Goal: Task Accomplishment & Management: Use online tool/utility

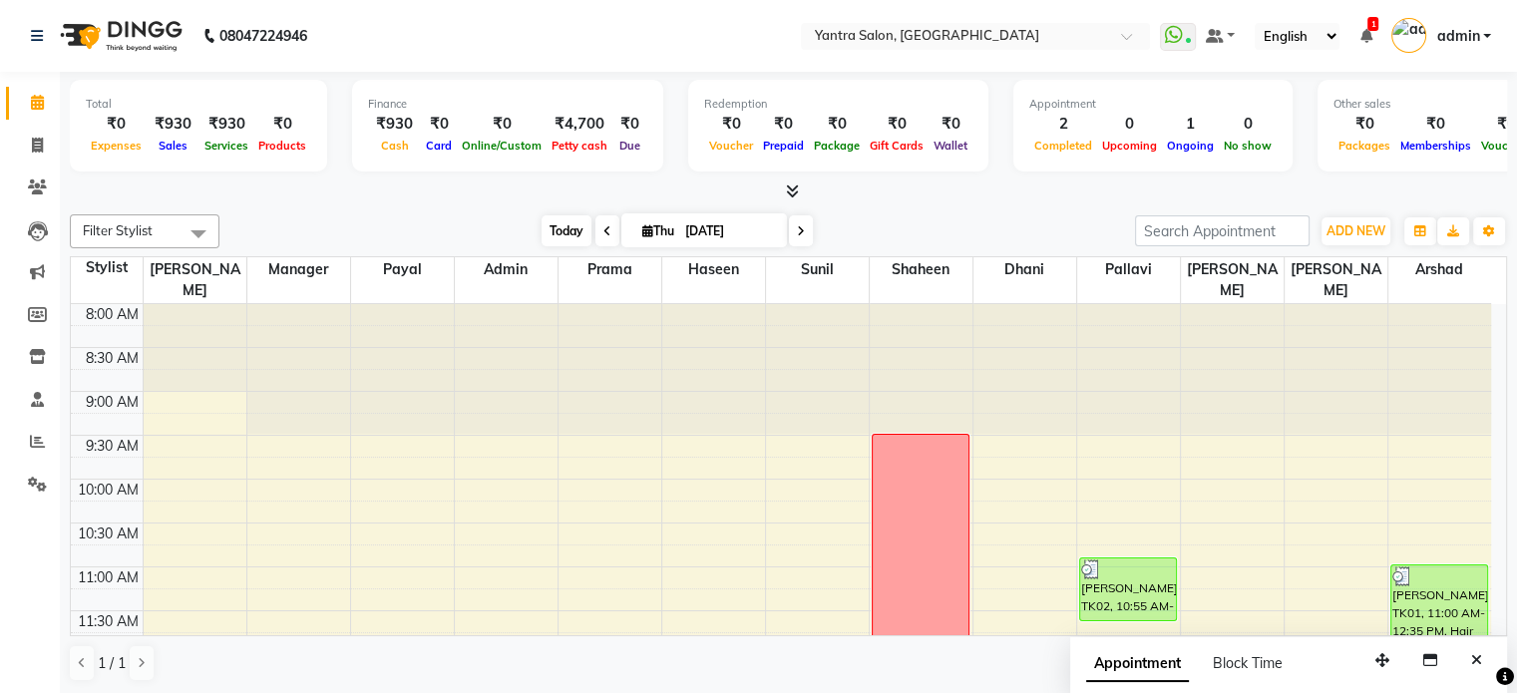
scroll to position [523, 0]
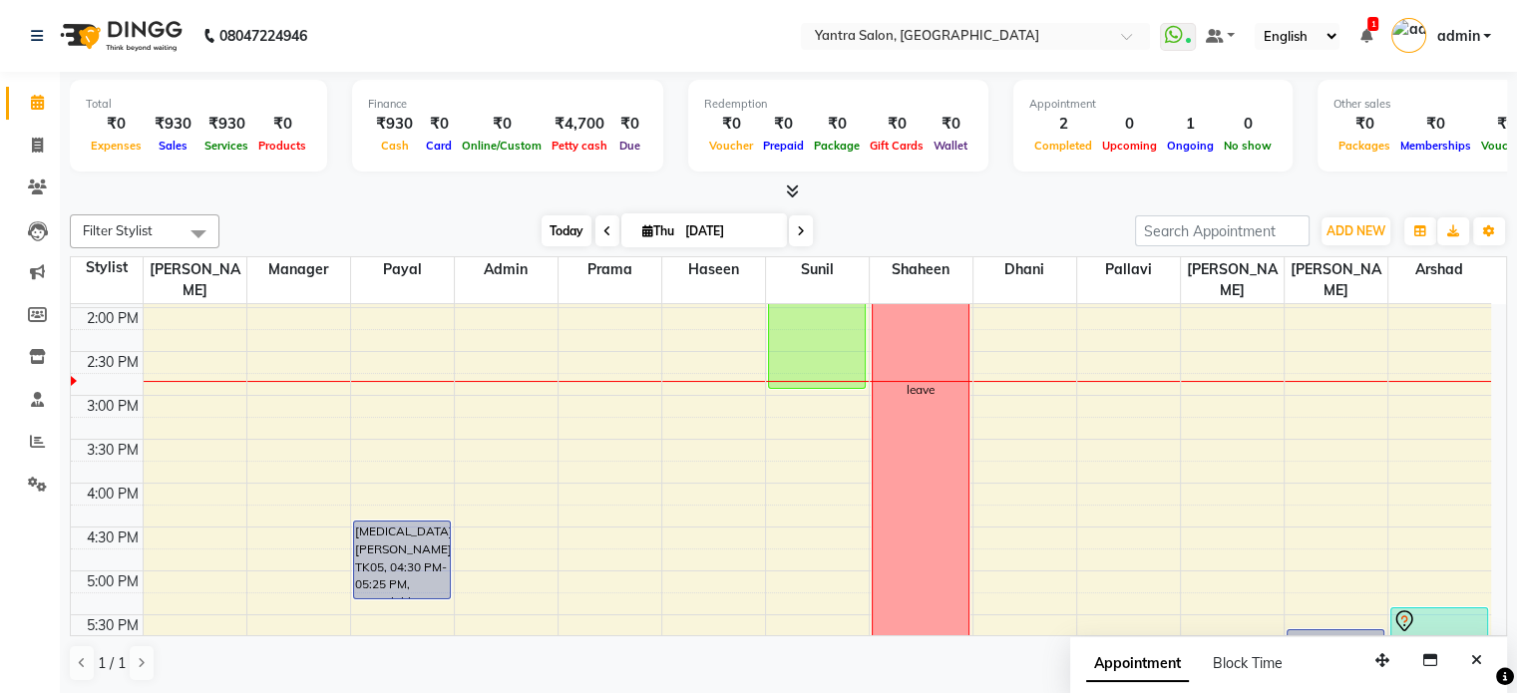
click at [548, 230] on span "Today" at bounding box center [567, 230] width 50 height 31
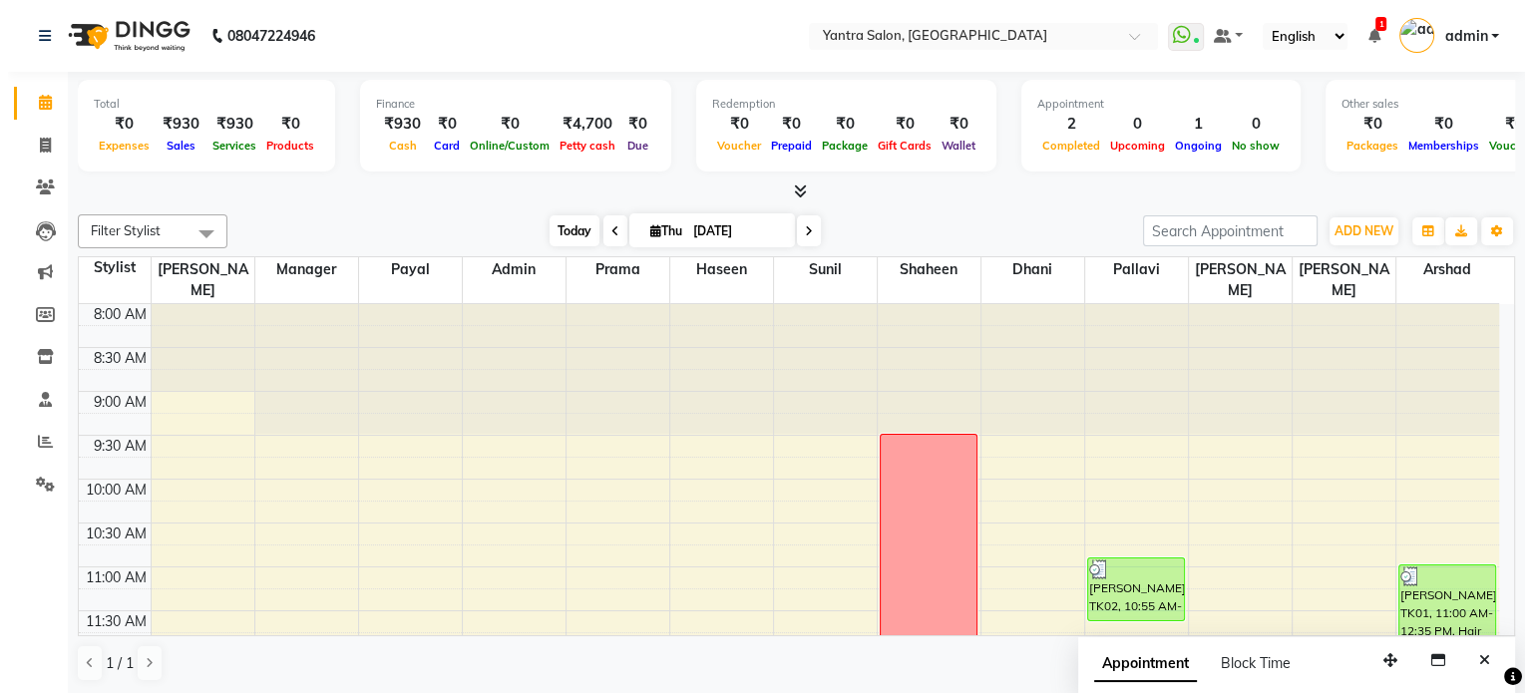
scroll to position [610, 0]
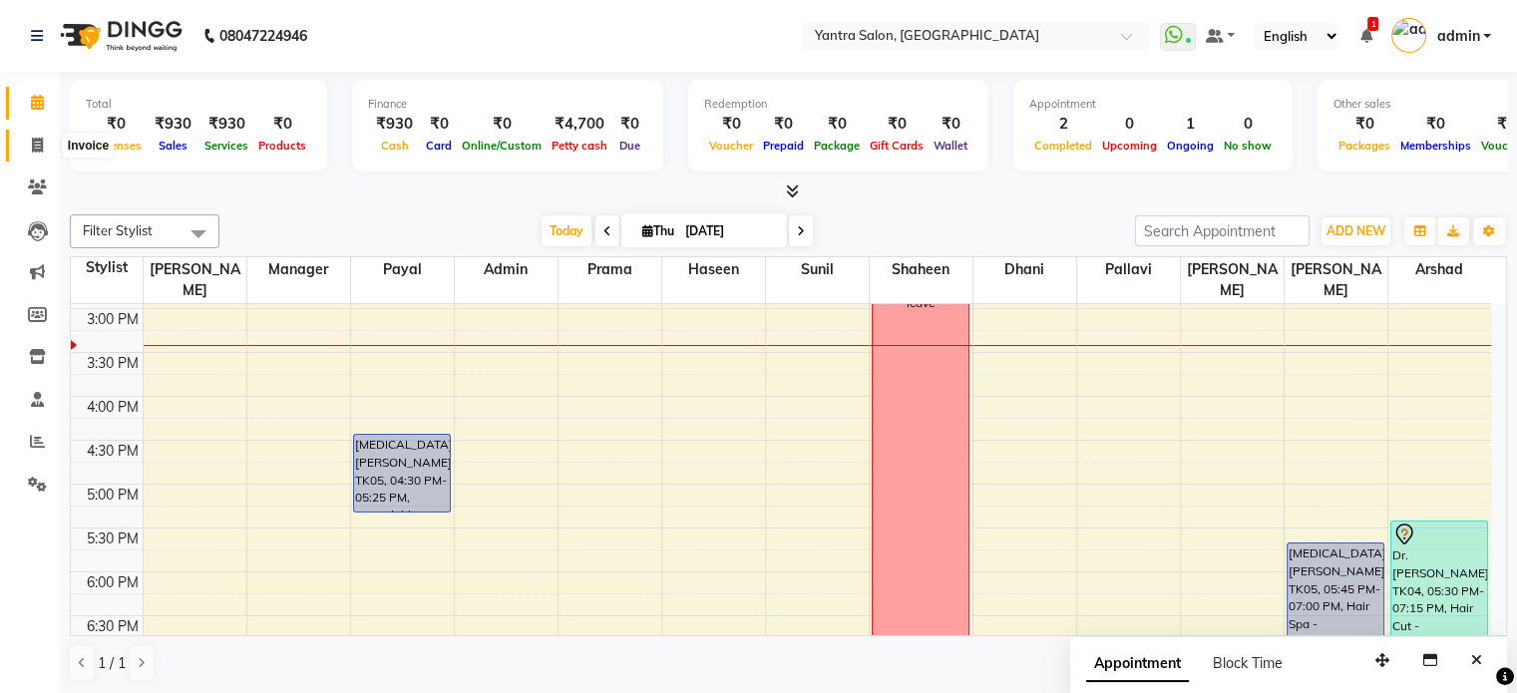
click at [36, 150] on icon at bounding box center [37, 145] width 11 height 15
select select "service"
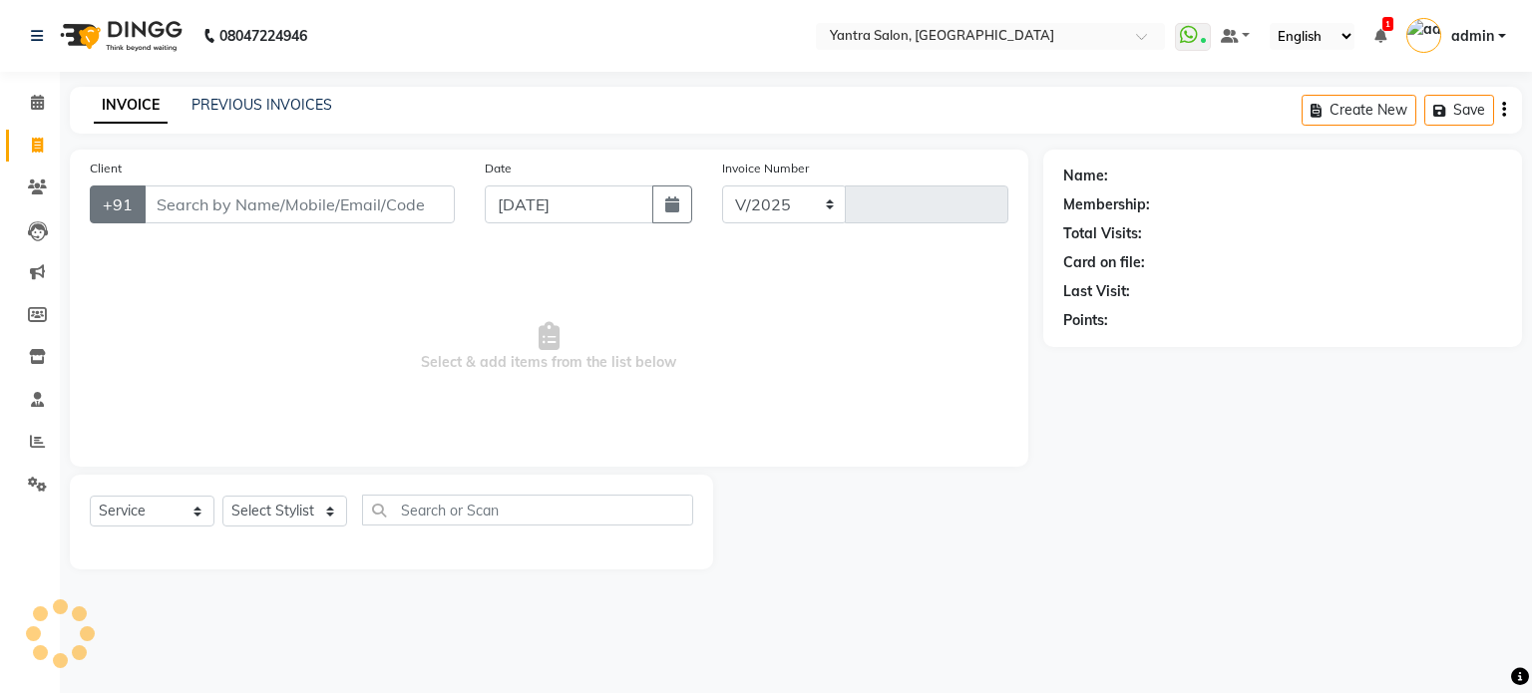
select select "6253"
type input "2453"
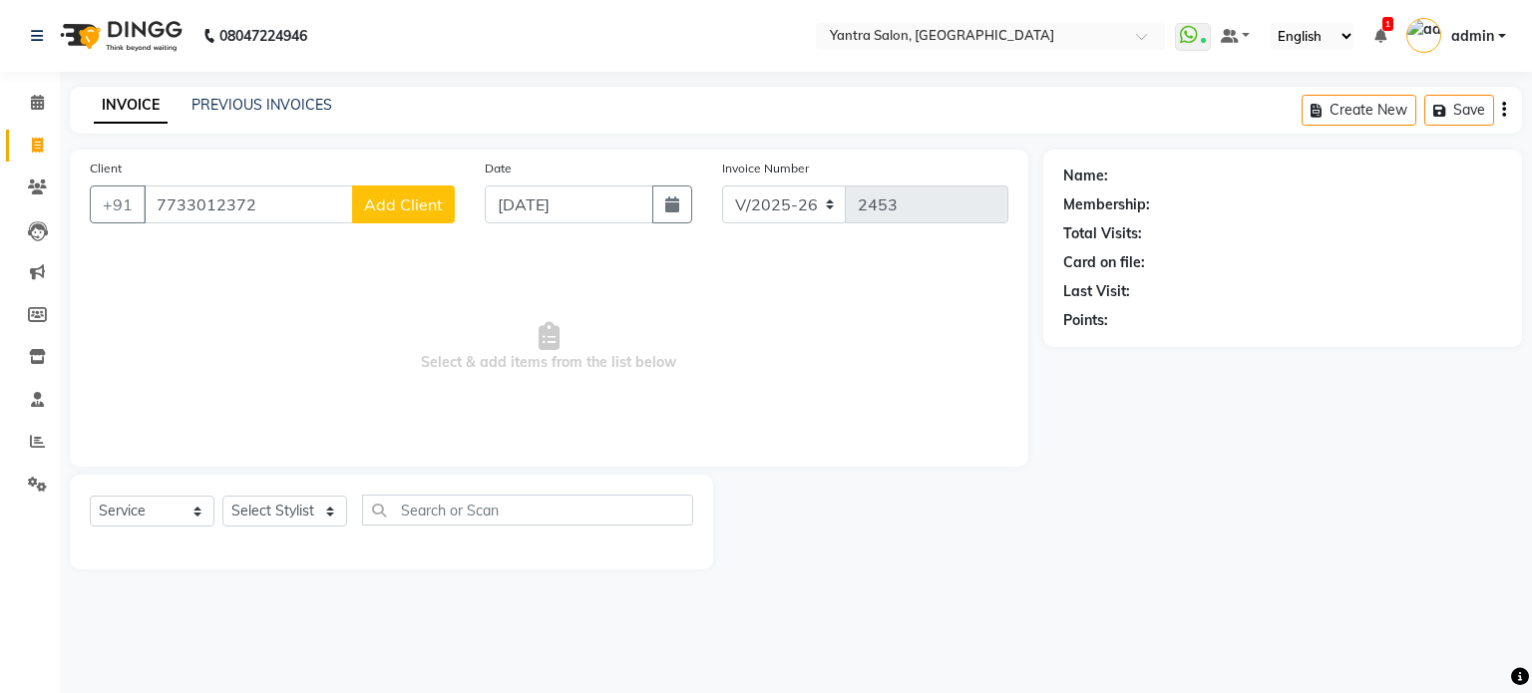
type input "7733012372"
click at [430, 207] on span "Add Client" at bounding box center [403, 205] width 79 height 20
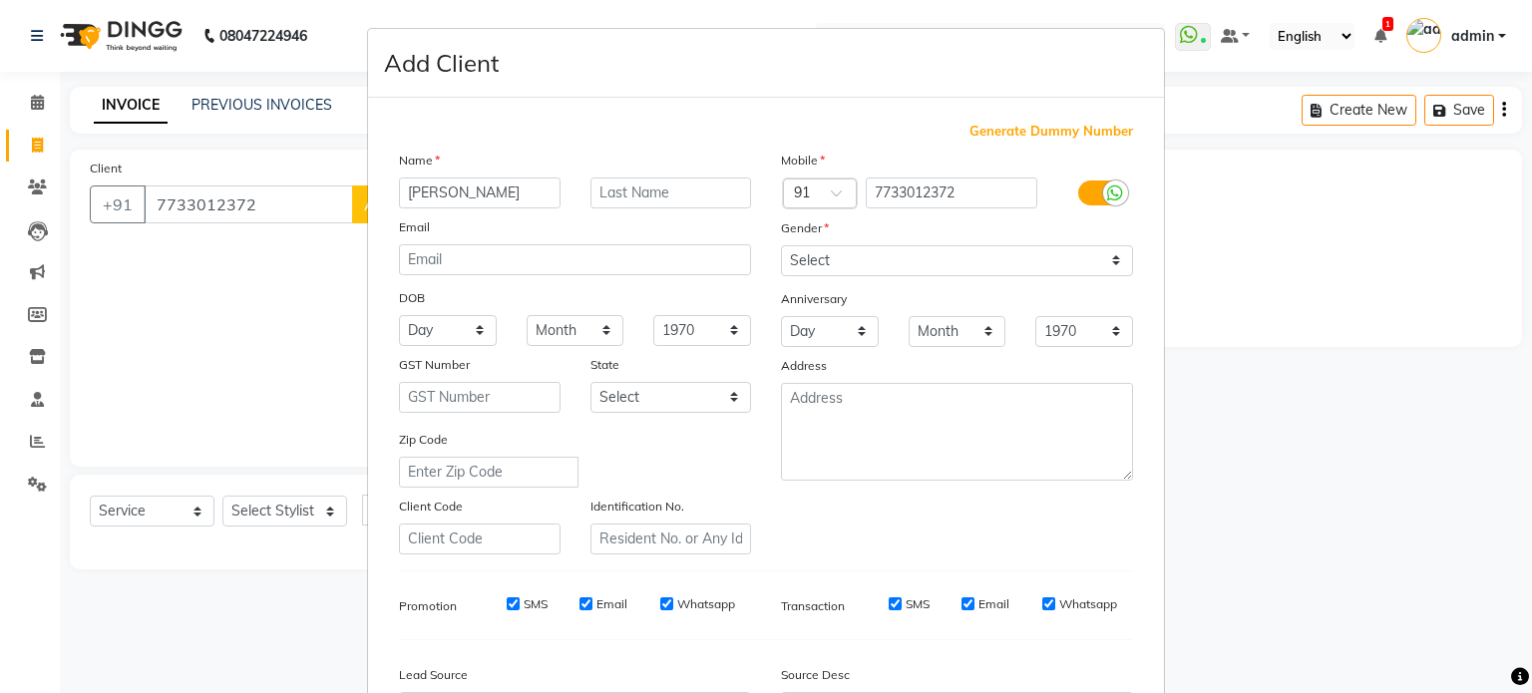
type input "[PERSON_NAME]"
drag, startPoint x: 906, startPoint y: 257, endPoint x: 887, endPoint y: 274, distance: 25.4
click at [906, 258] on select "Select [DEMOGRAPHIC_DATA] [DEMOGRAPHIC_DATA] Other Prefer Not To Say" at bounding box center [957, 260] width 352 height 31
select select "[DEMOGRAPHIC_DATA]"
click at [781, 246] on select "Select [DEMOGRAPHIC_DATA] [DEMOGRAPHIC_DATA] Other Prefer Not To Say" at bounding box center [957, 260] width 352 height 31
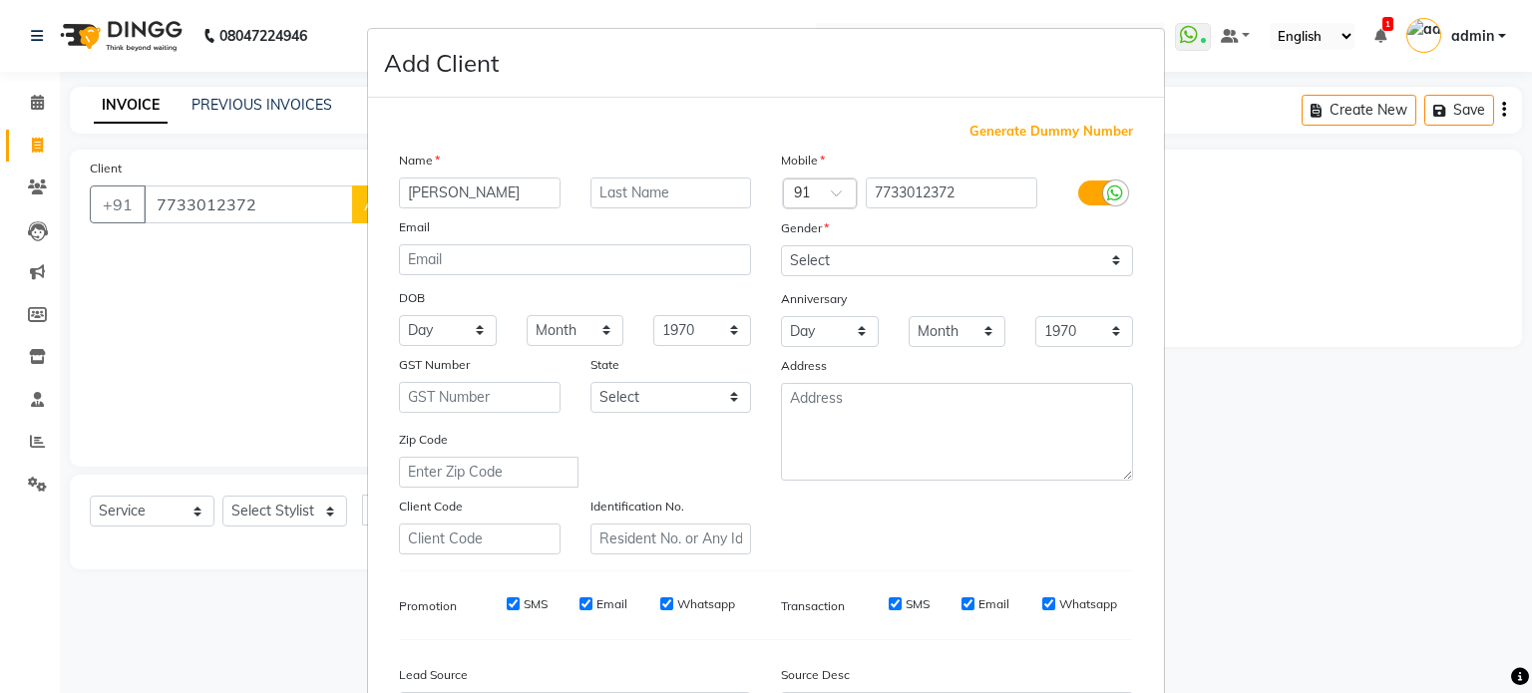
click at [911, 605] on label "SMS" at bounding box center [918, 605] width 24 height 18
click at [902, 605] on input "SMS" at bounding box center [895, 604] width 13 height 13
checkbox input "false"
click at [535, 614] on label "SMS" at bounding box center [536, 605] width 24 height 18
click at [520, 611] on input "SMS" at bounding box center [513, 604] width 13 height 13
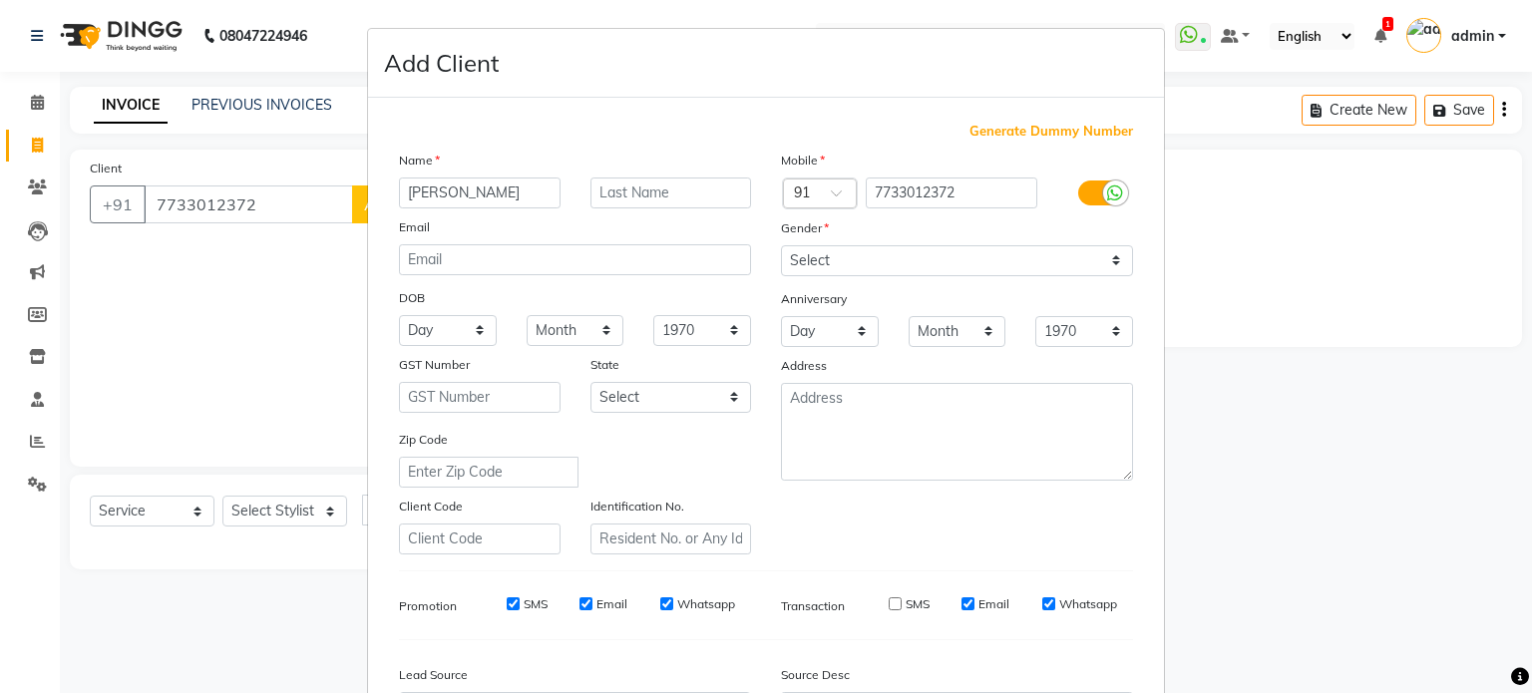
checkbox input "false"
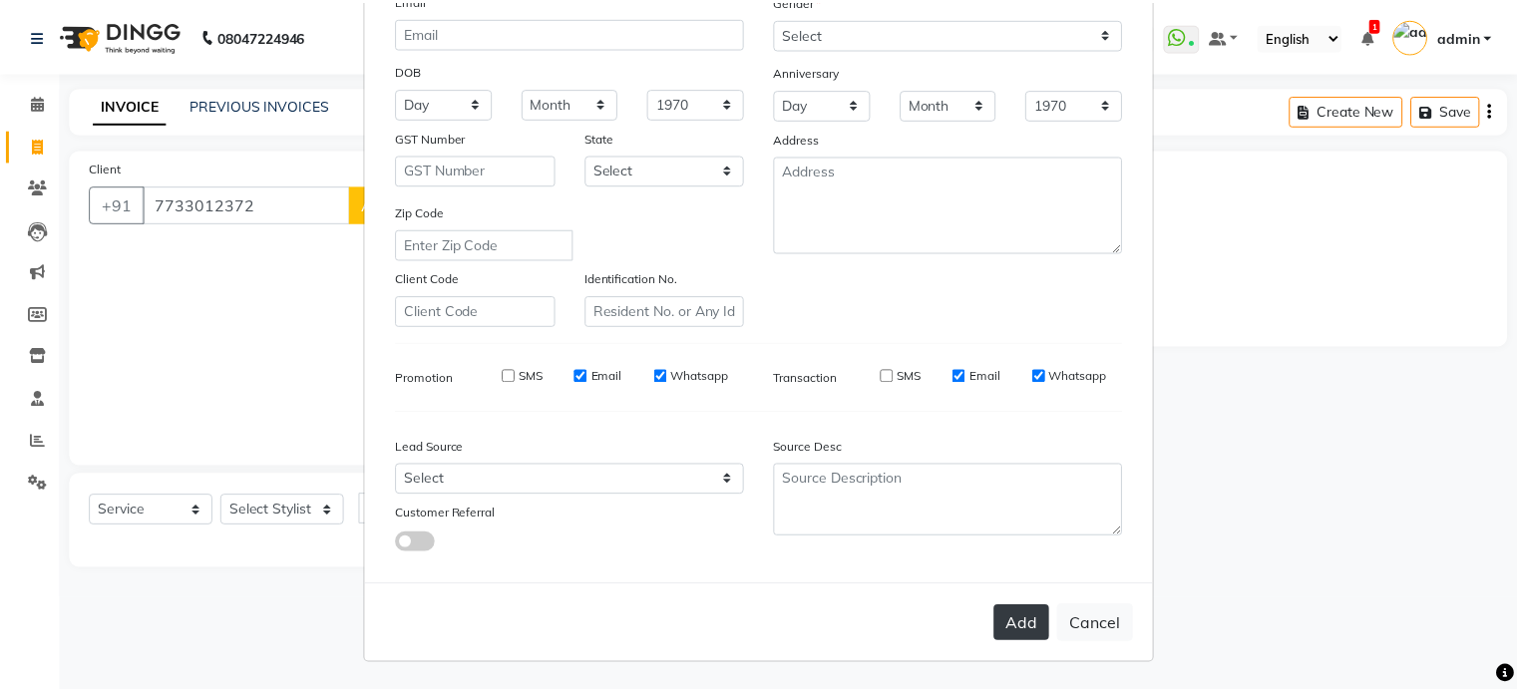
scroll to position [236, 0]
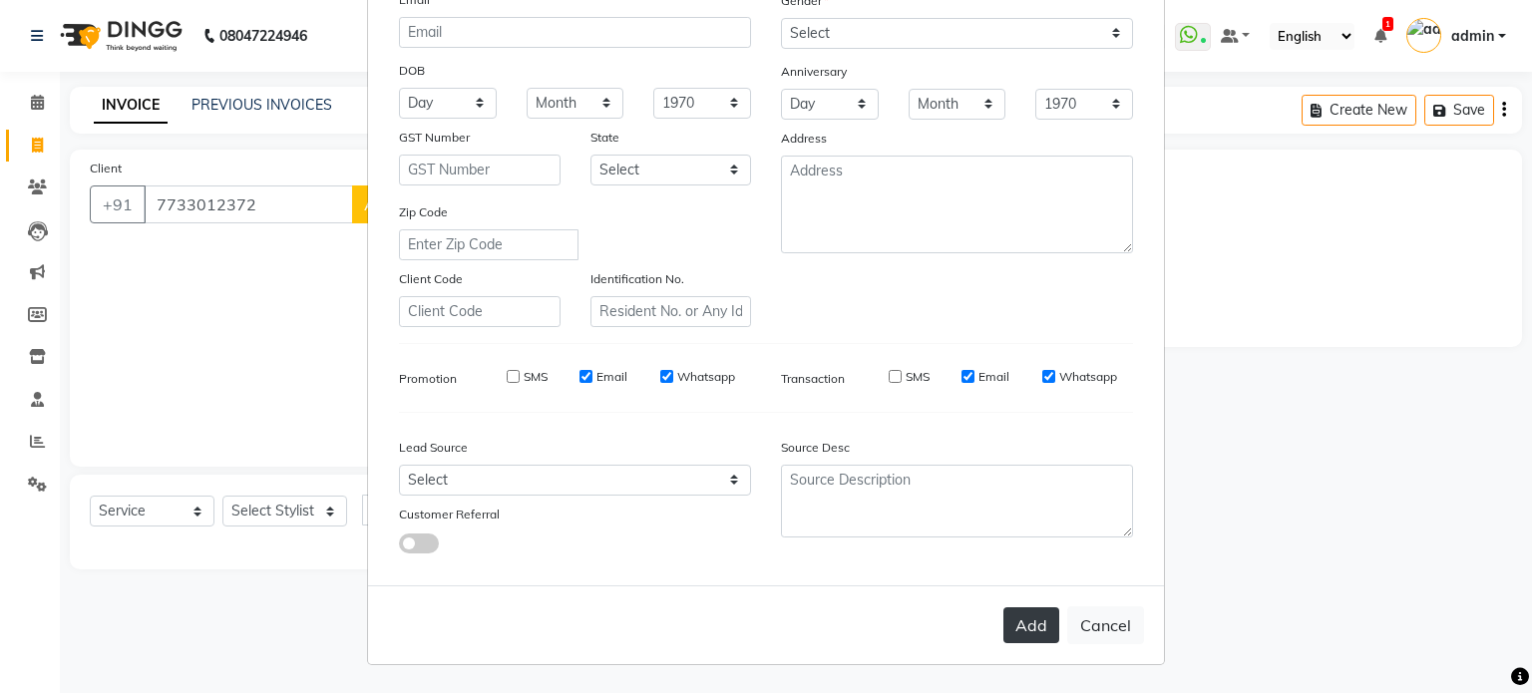
click at [1007, 616] on button "Add" at bounding box center [1032, 626] width 56 height 36
select select
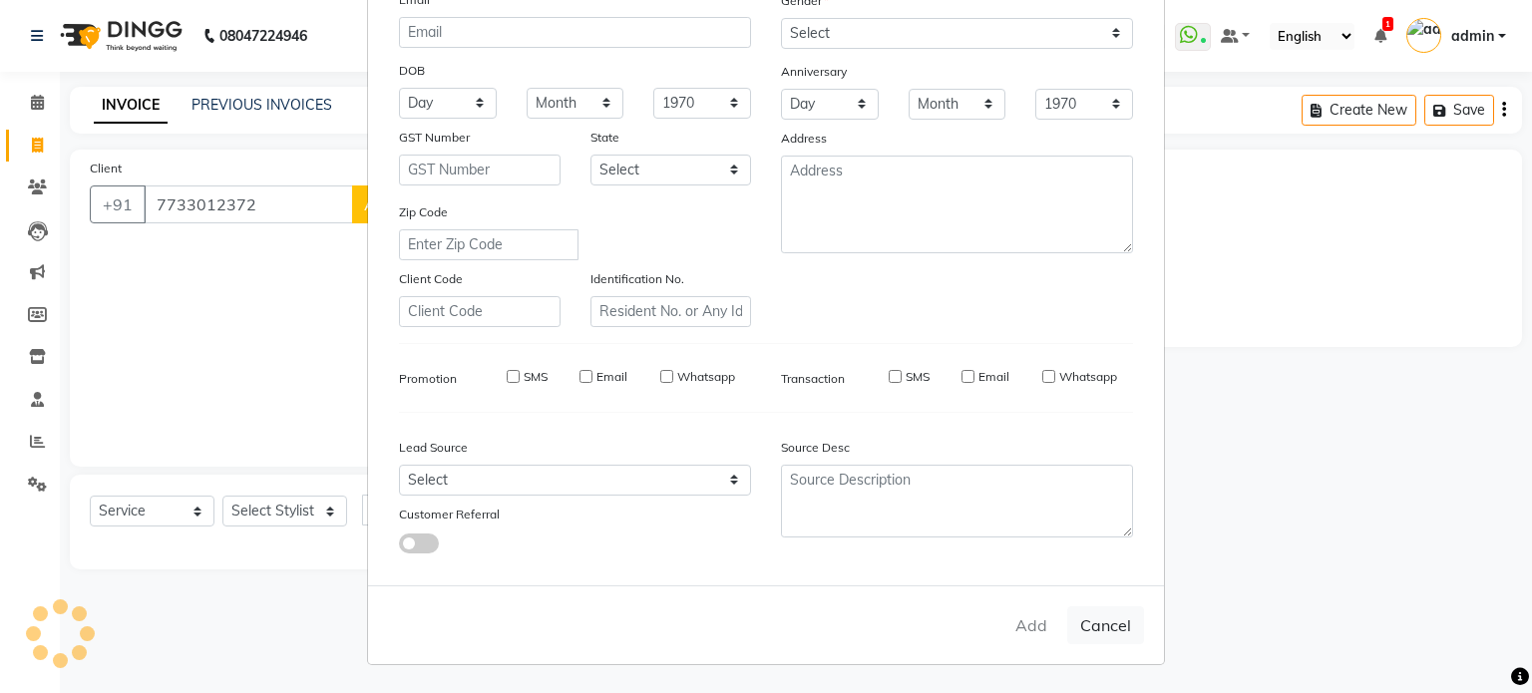
select select
checkbox input "false"
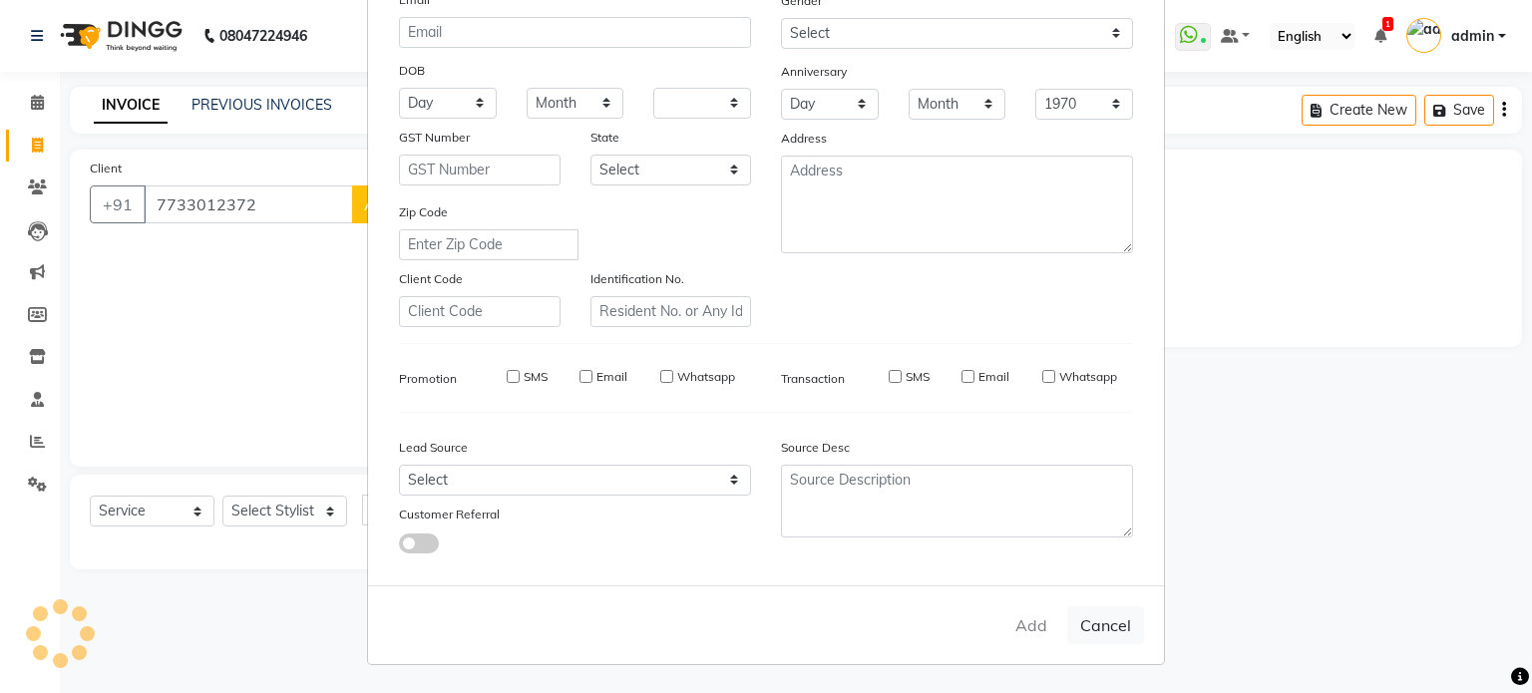
checkbox input "false"
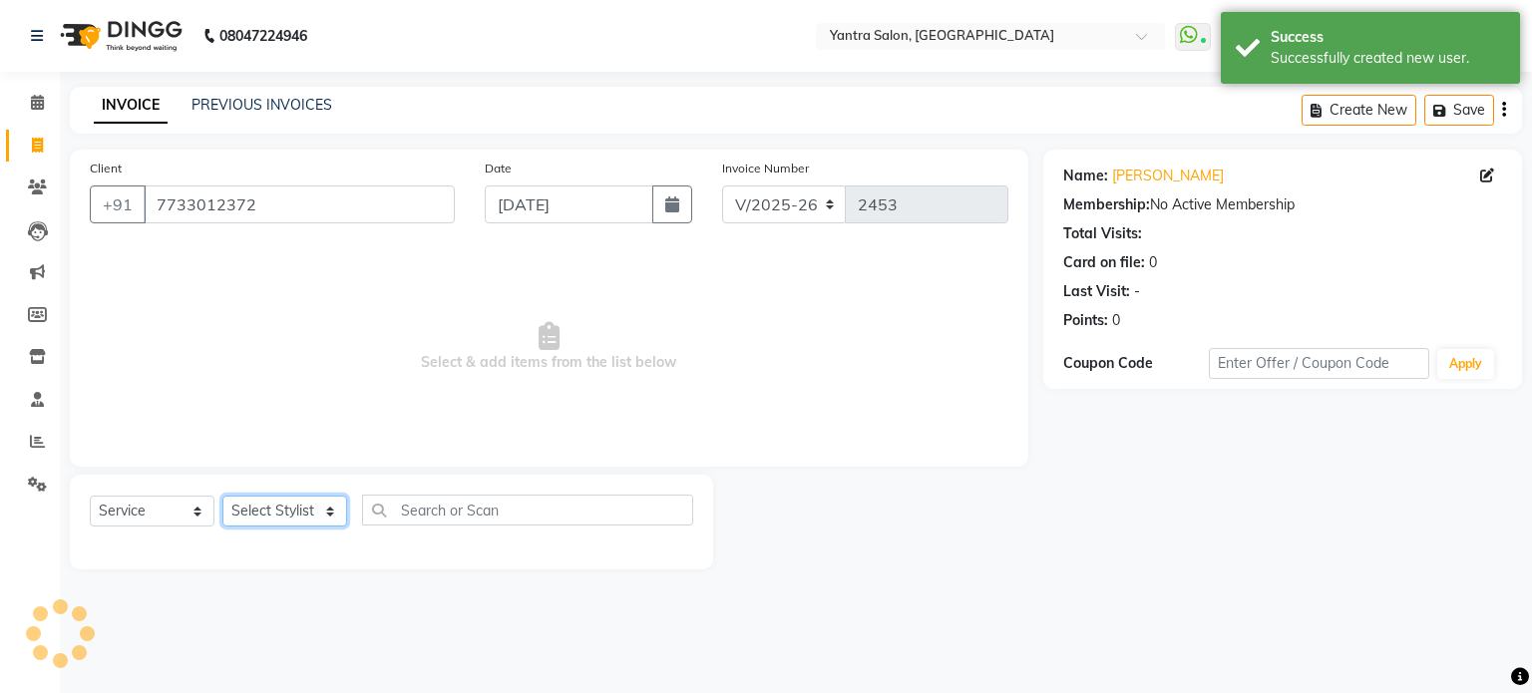
click at [251, 508] on select "Select Stylist admin [PERSON_NAME] Dhani Haseen [PERSON_NAME] Manager [PERSON_N…" at bounding box center [284, 511] width 125 height 31
select select "46998"
click at [222, 497] on select "Select Stylist admin [PERSON_NAME] Dhani Haseen [PERSON_NAME] Manager [PERSON_N…" at bounding box center [284, 511] width 125 height 31
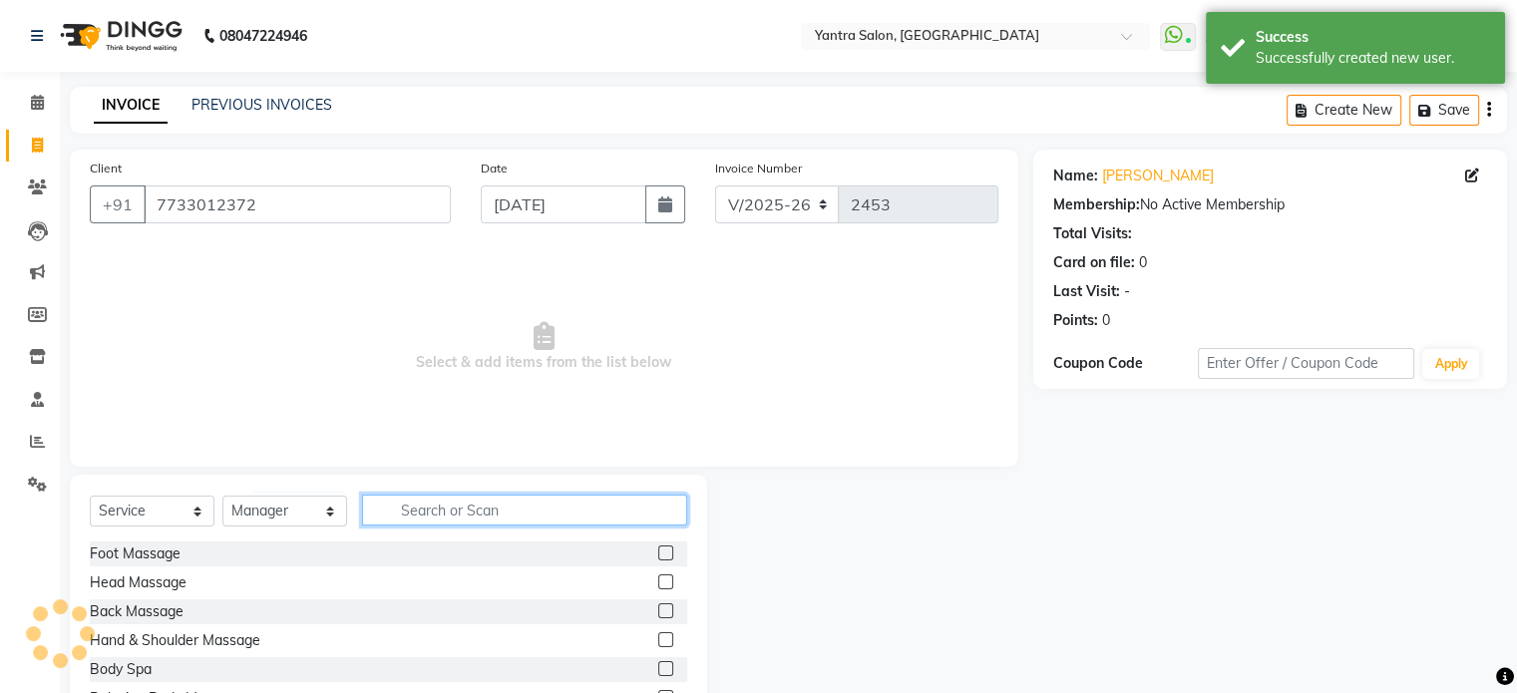
click at [479, 508] on input "text" at bounding box center [524, 510] width 325 height 31
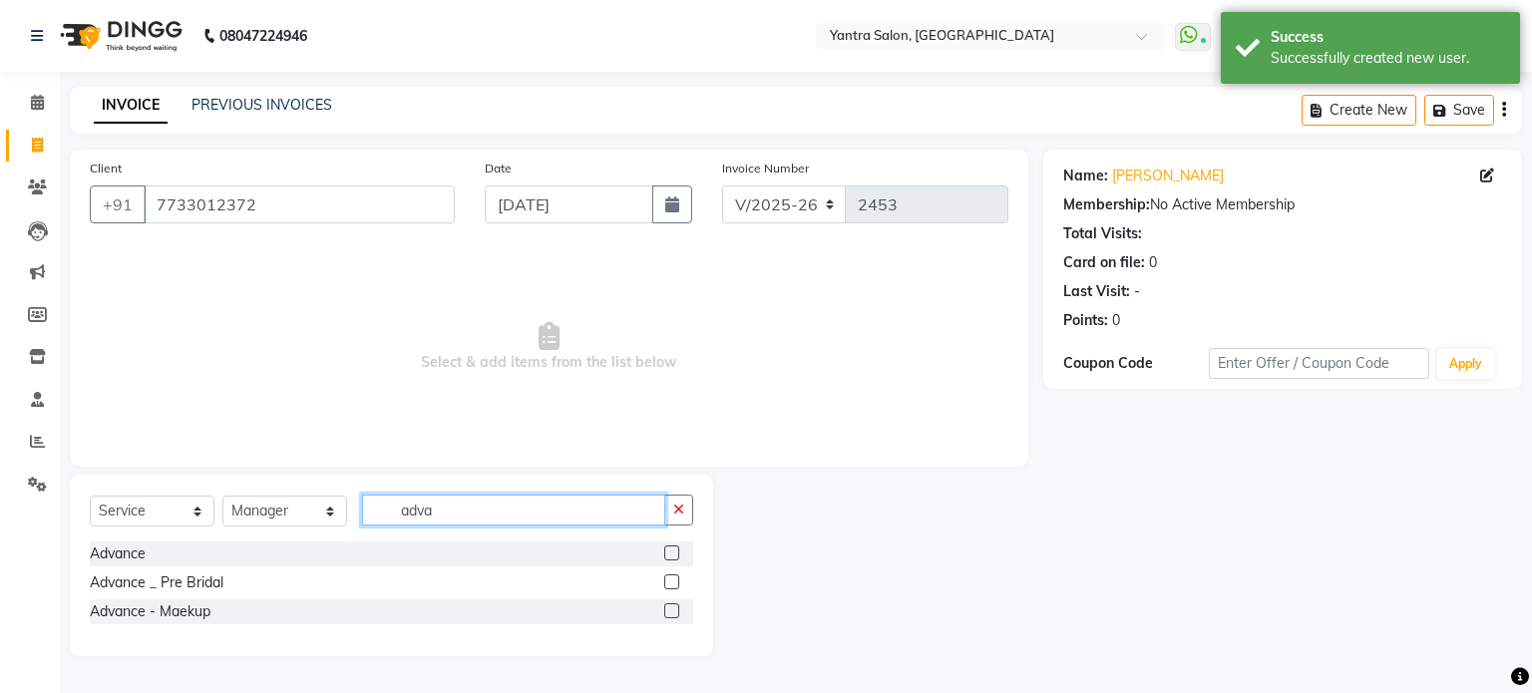
type input "adva"
click at [673, 550] on label at bounding box center [671, 553] width 15 height 15
click at [673, 550] on input "checkbox" at bounding box center [670, 554] width 13 height 13
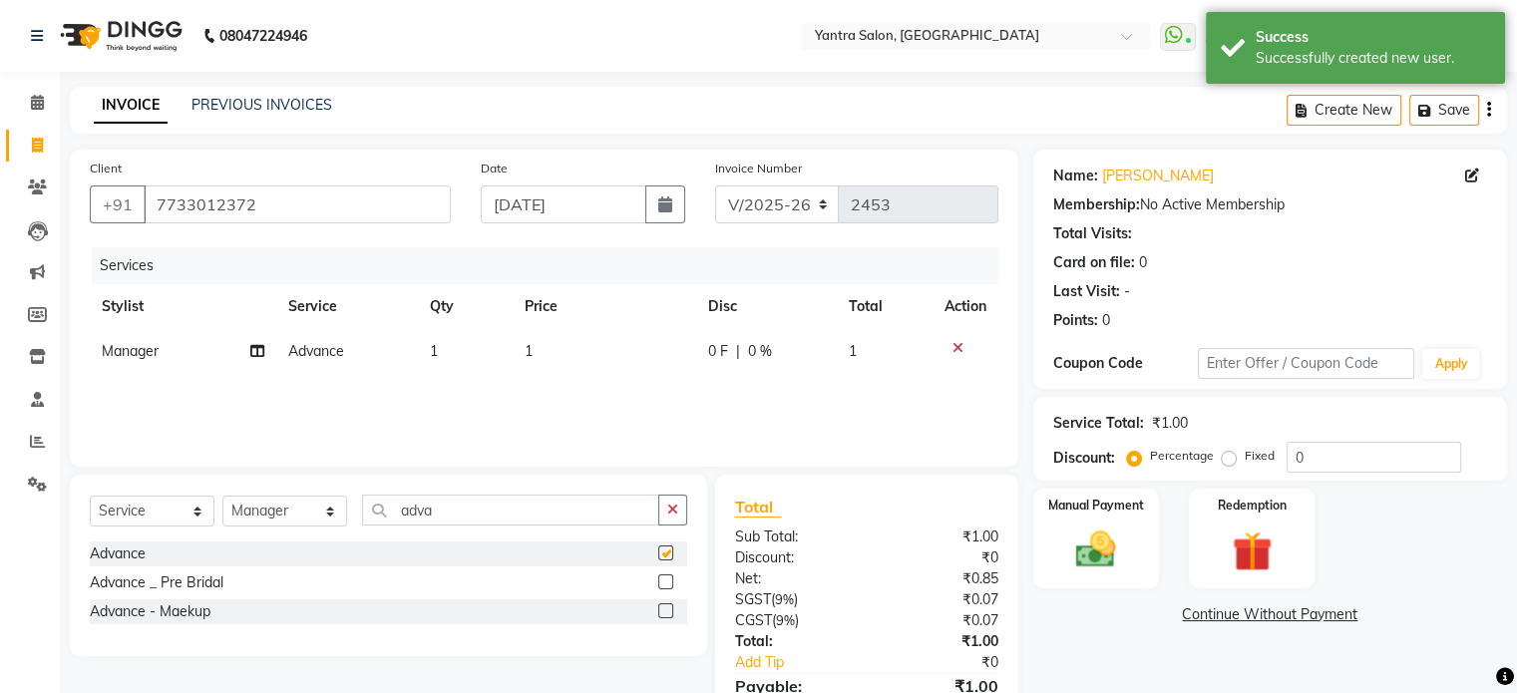
checkbox input "false"
click at [592, 361] on td "1" at bounding box center [605, 351] width 185 height 45
select select "46998"
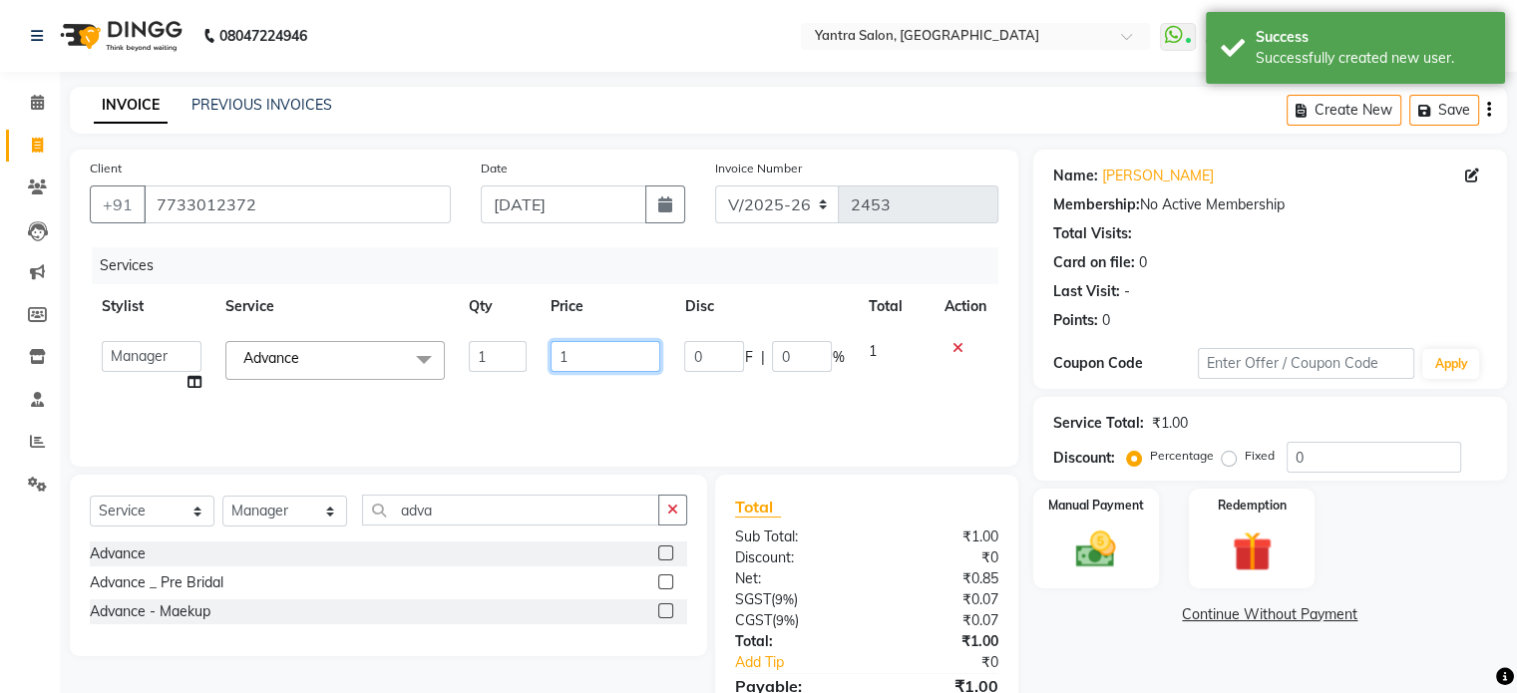
click at [592, 361] on input "1" at bounding box center [606, 356] width 110 height 31
type input "3000"
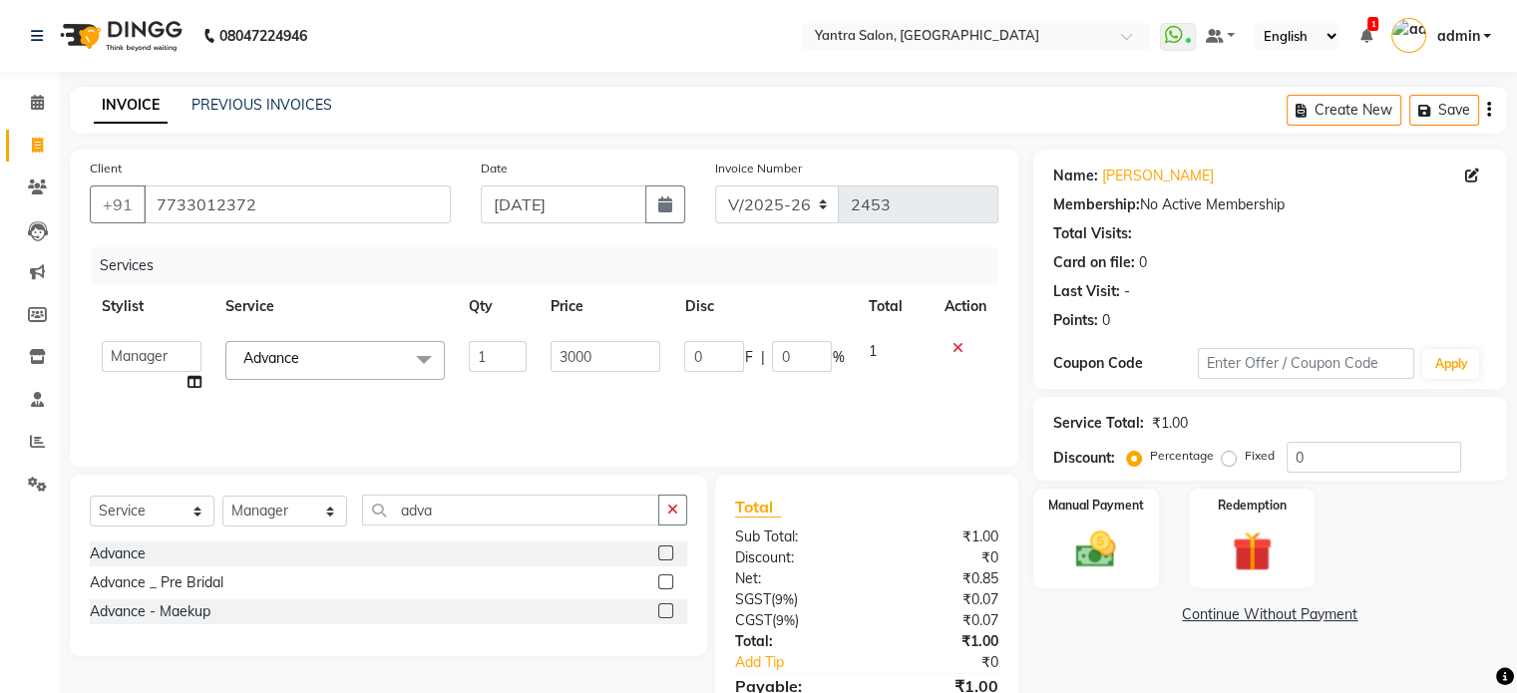
click at [586, 391] on div "Services Stylist Service Qty Price Disc Total Action admin [PERSON_NAME] [PERSO…" at bounding box center [544, 347] width 909 height 200
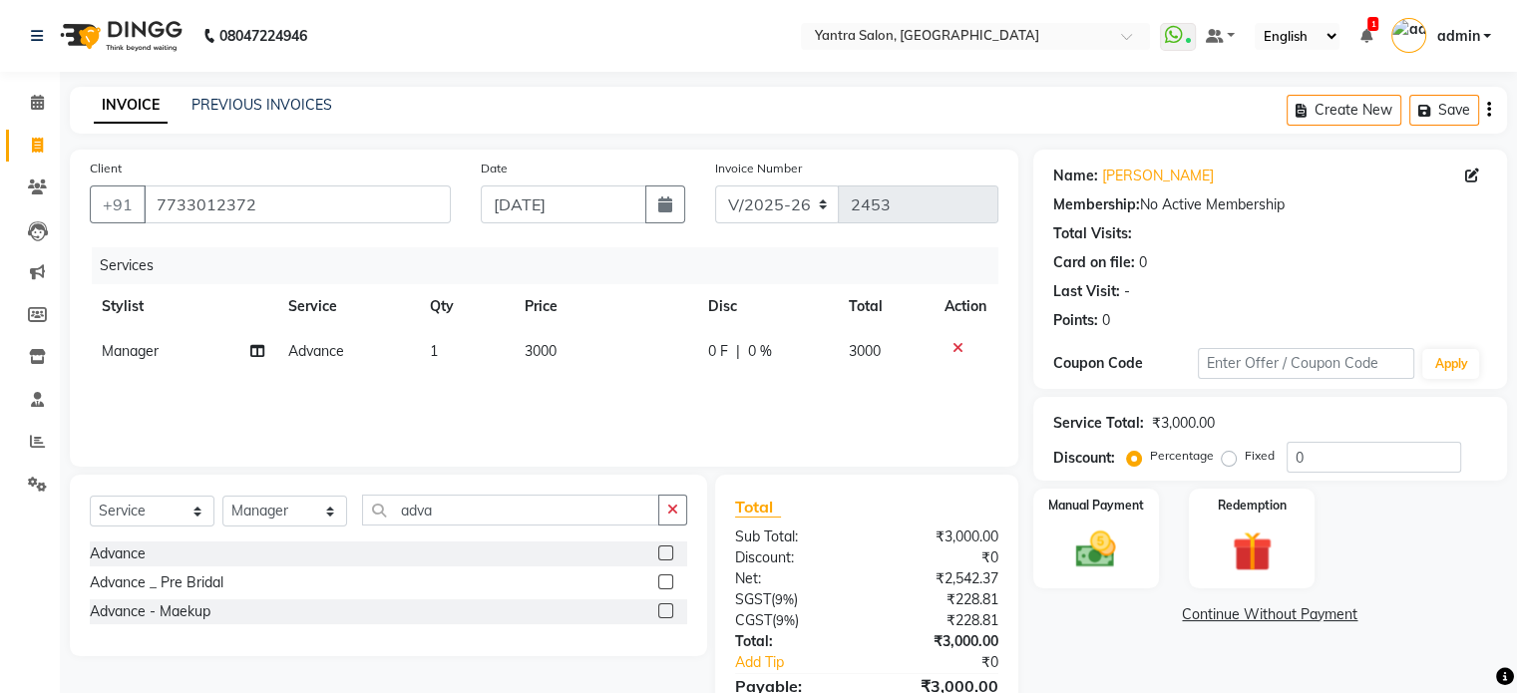
scroll to position [100, 0]
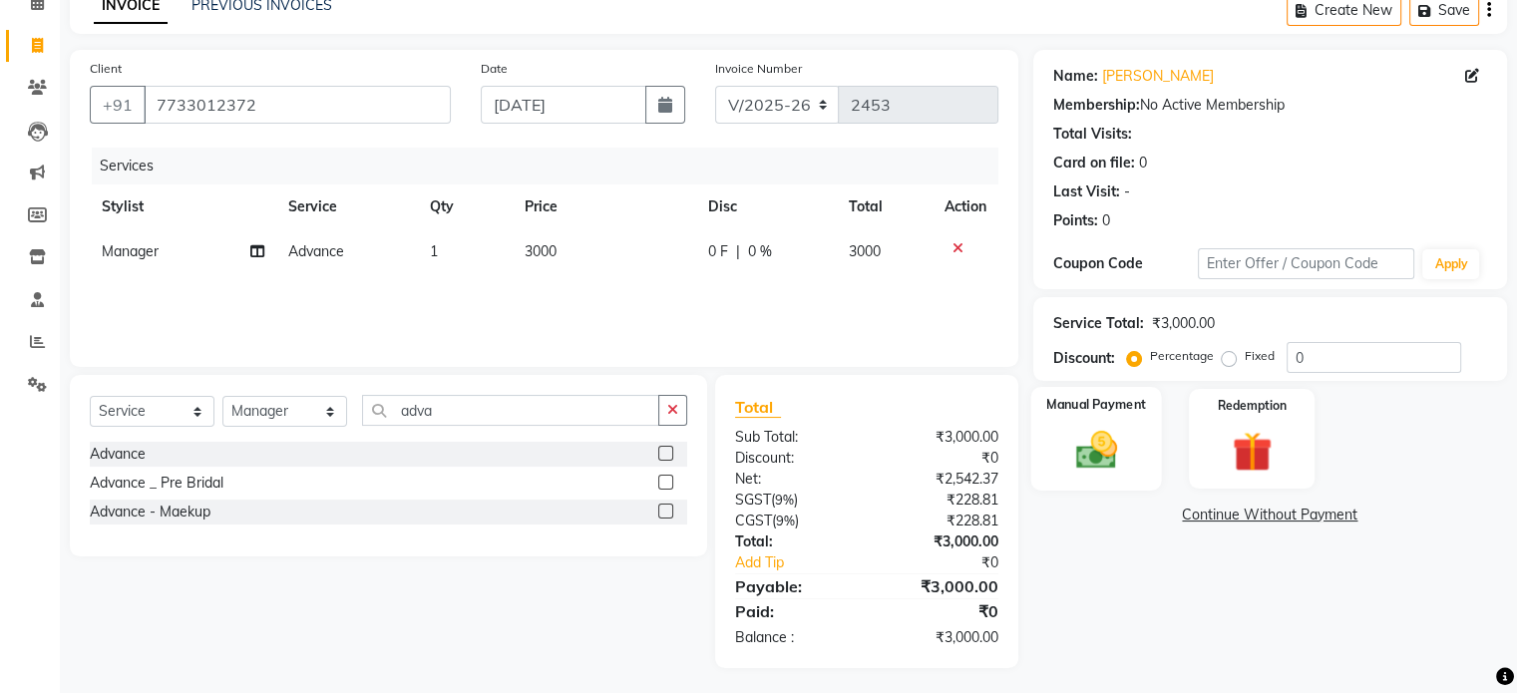
click at [1108, 451] on img at bounding box center [1095, 451] width 67 height 48
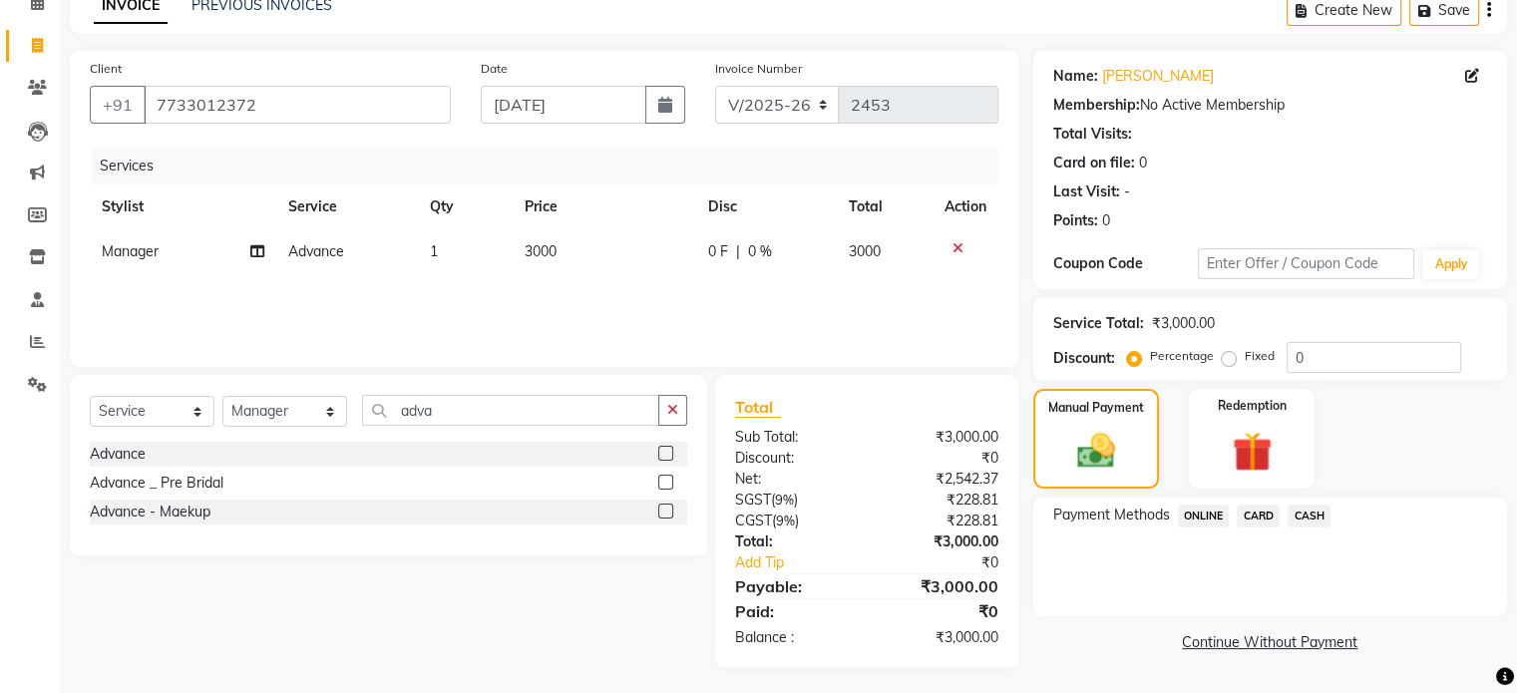
click at [1192, 510] on span "ONLINE" at bounding box center [1204, 516] width 52 height 23
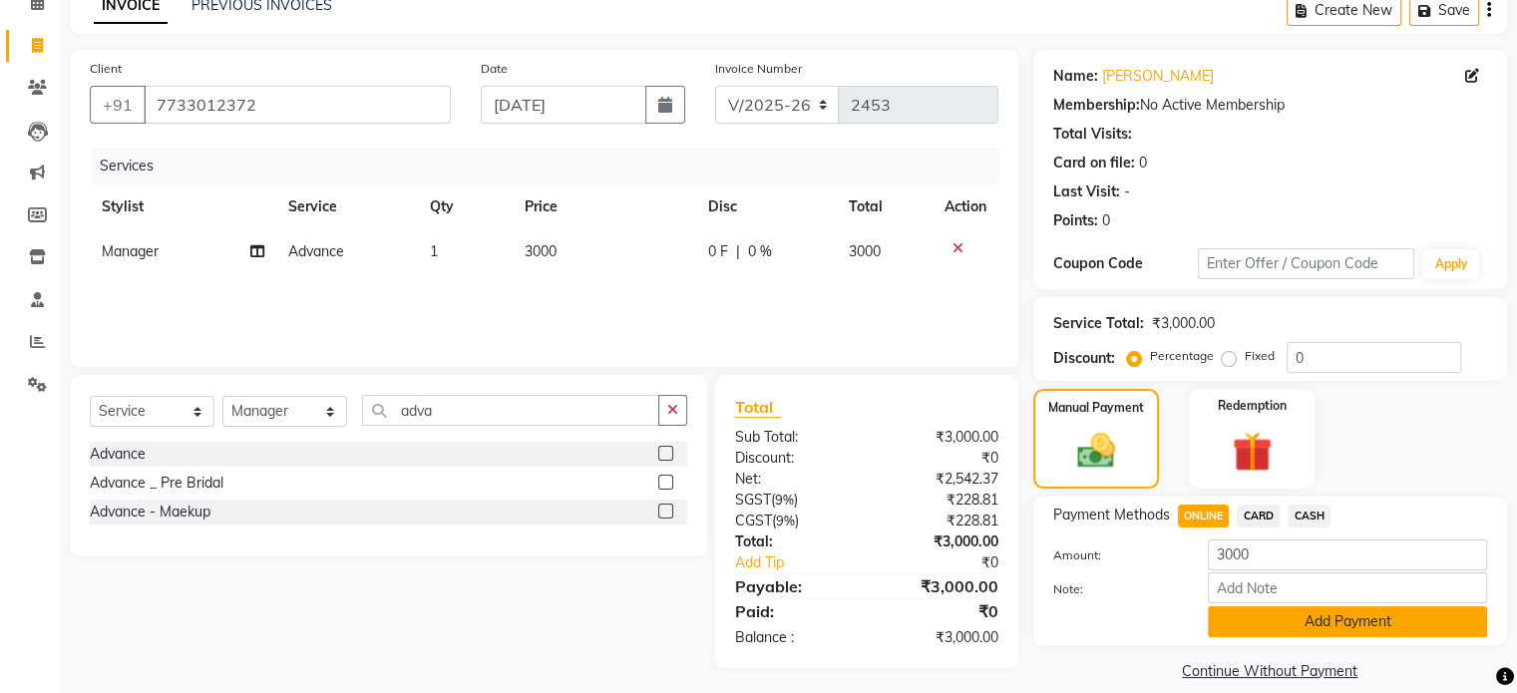
click at [1281, 632] on button "Add Payment" at bounding box center [1347, 622] width 279 height 31
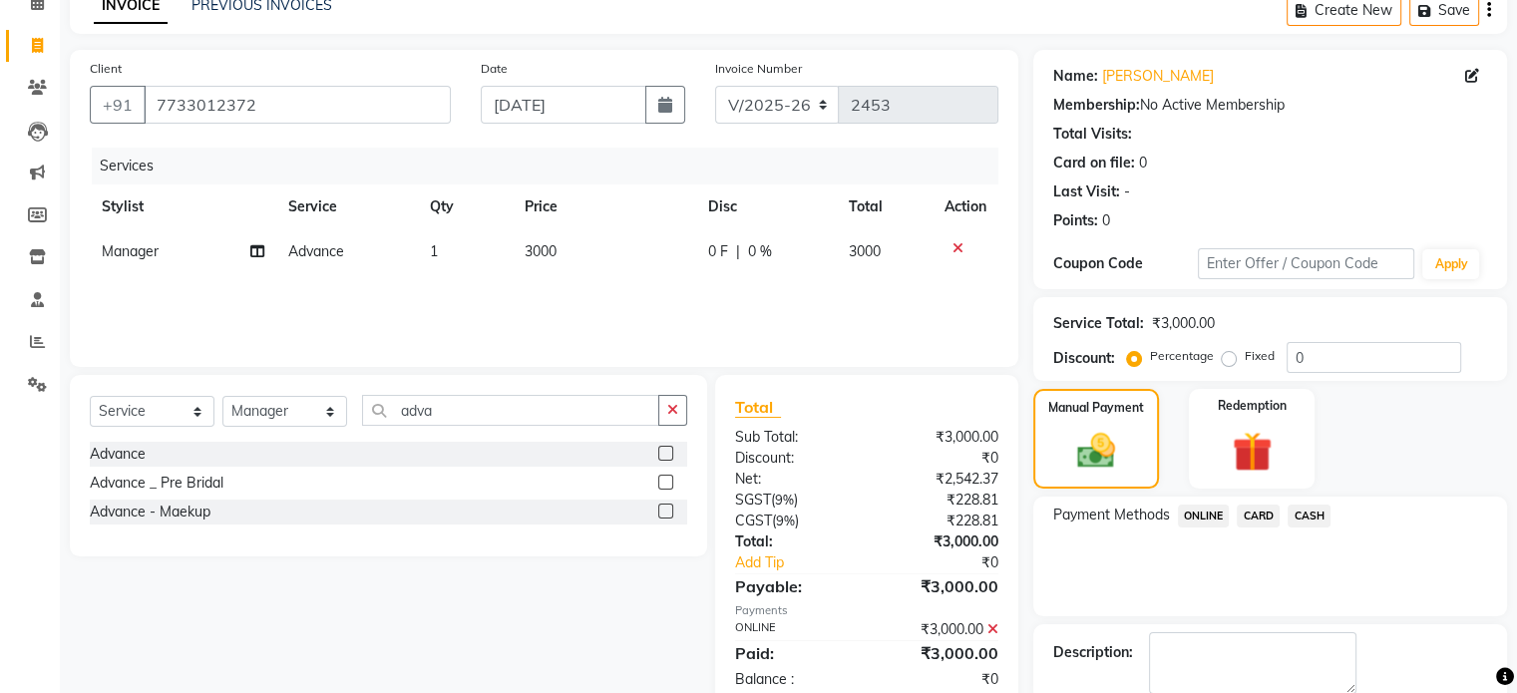
scroll to position [205, 0]
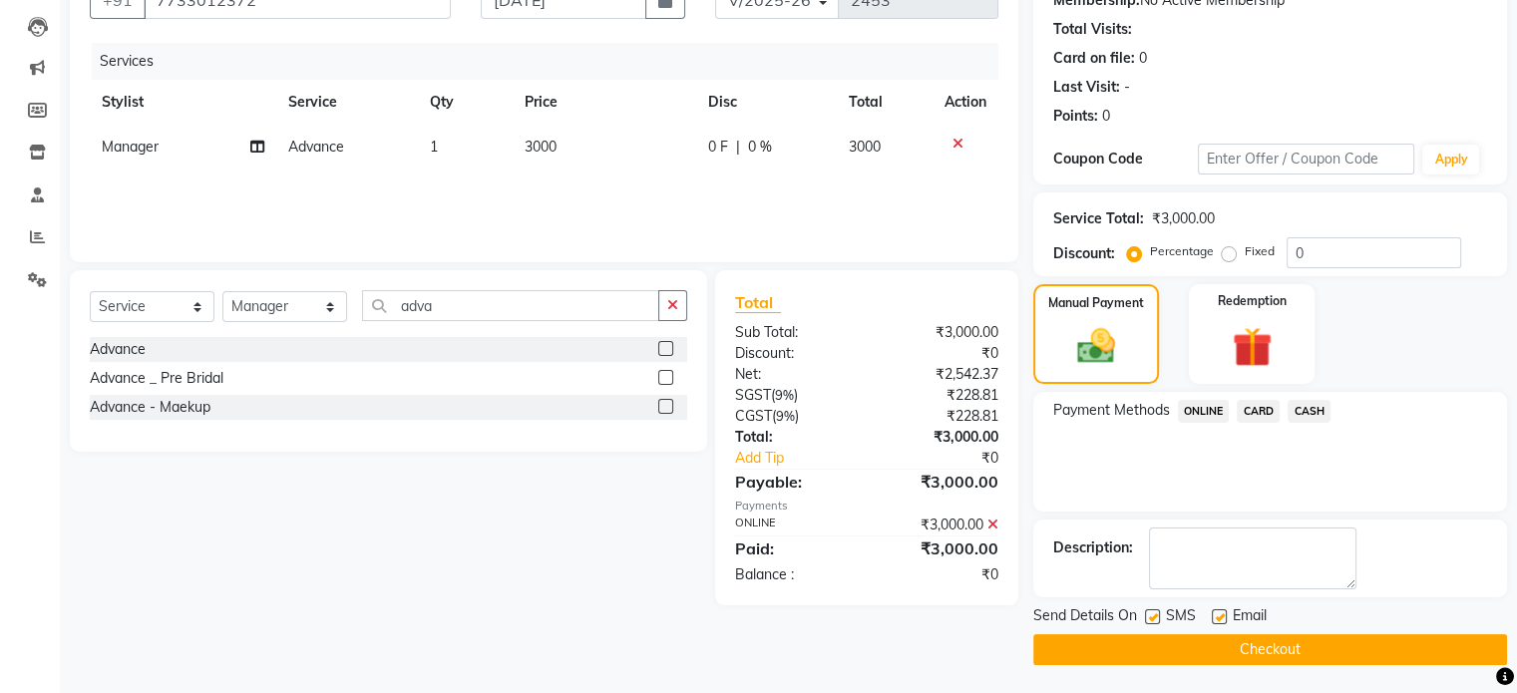
click at [1221, 653] on button "Checkout" at bounding box center [1271, 649] width 474 height 31
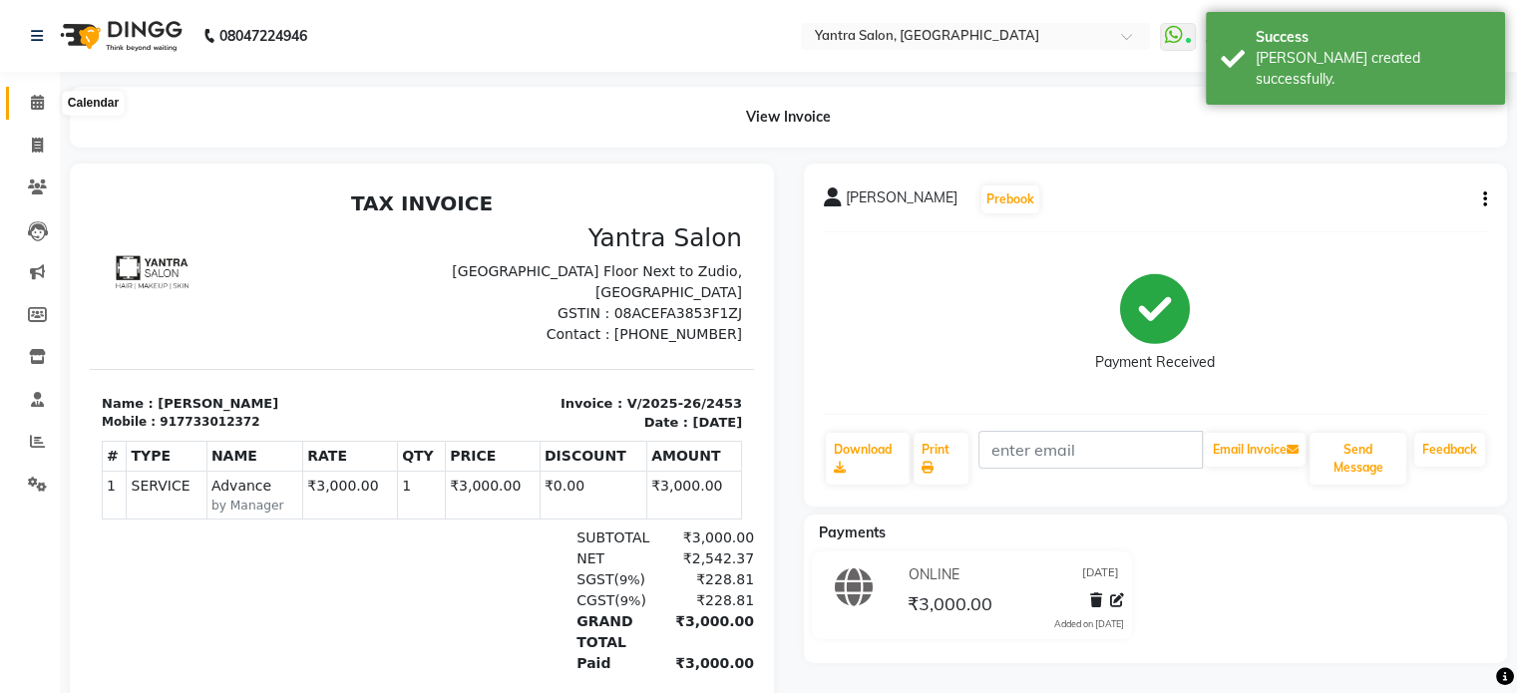
click at [24, 97] on span at bounding box center [37, 103] width 35 height 23
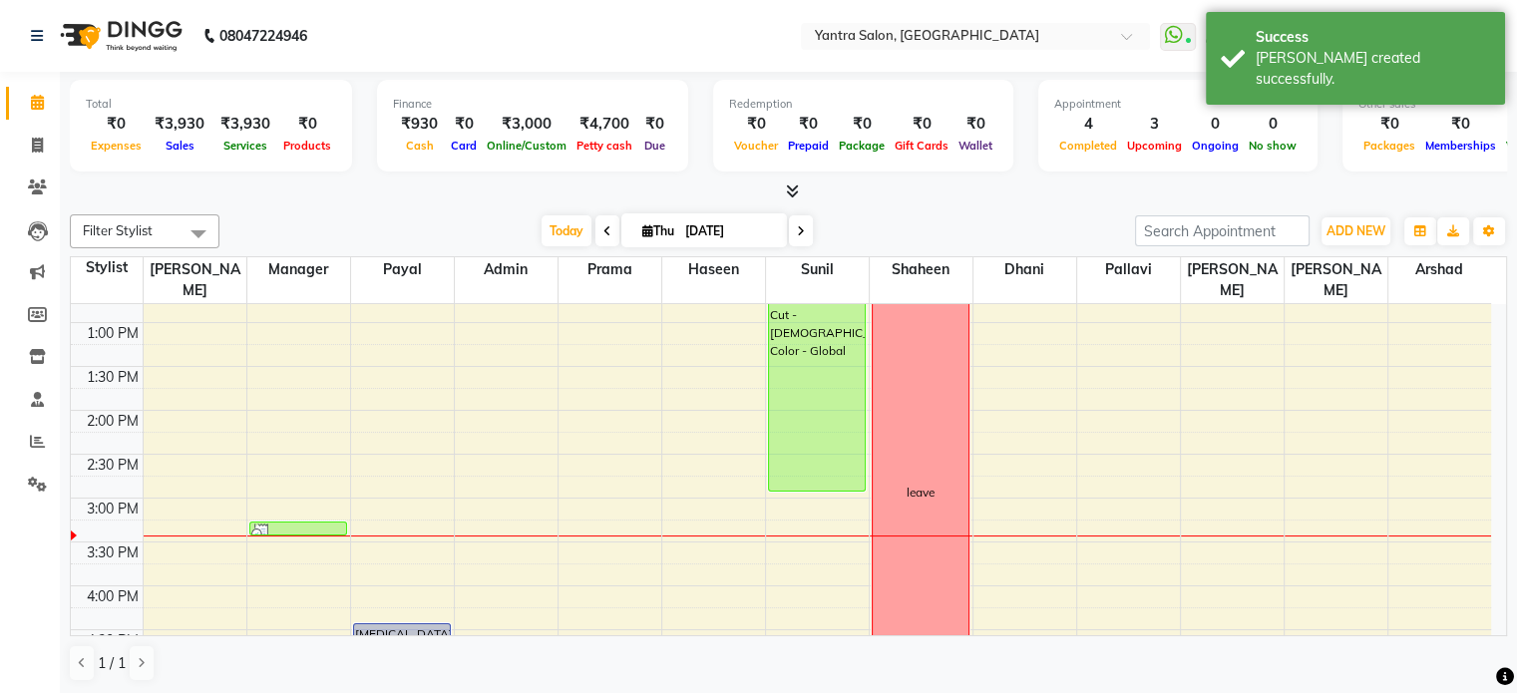
scroll to position [399, 0]
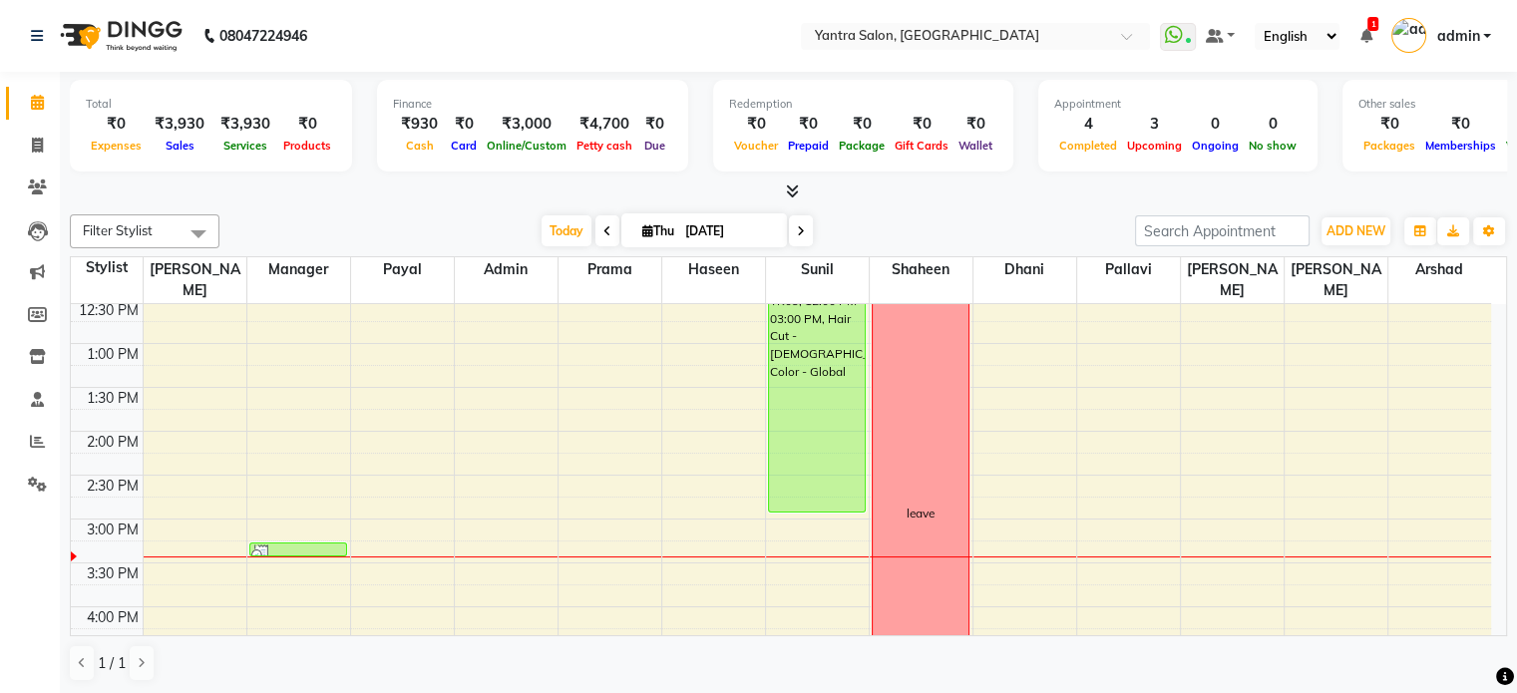
click at [552, 245] on div "Filter Stylist Select All admin [PERSON_NAME] Dhani Haseen [PERSON_NAME] Manage…" at bounding box center [789, 231] width 1438 height 34
click at [552, 239] on span "Today" at bounding box center [567, 230] width 50 height 31
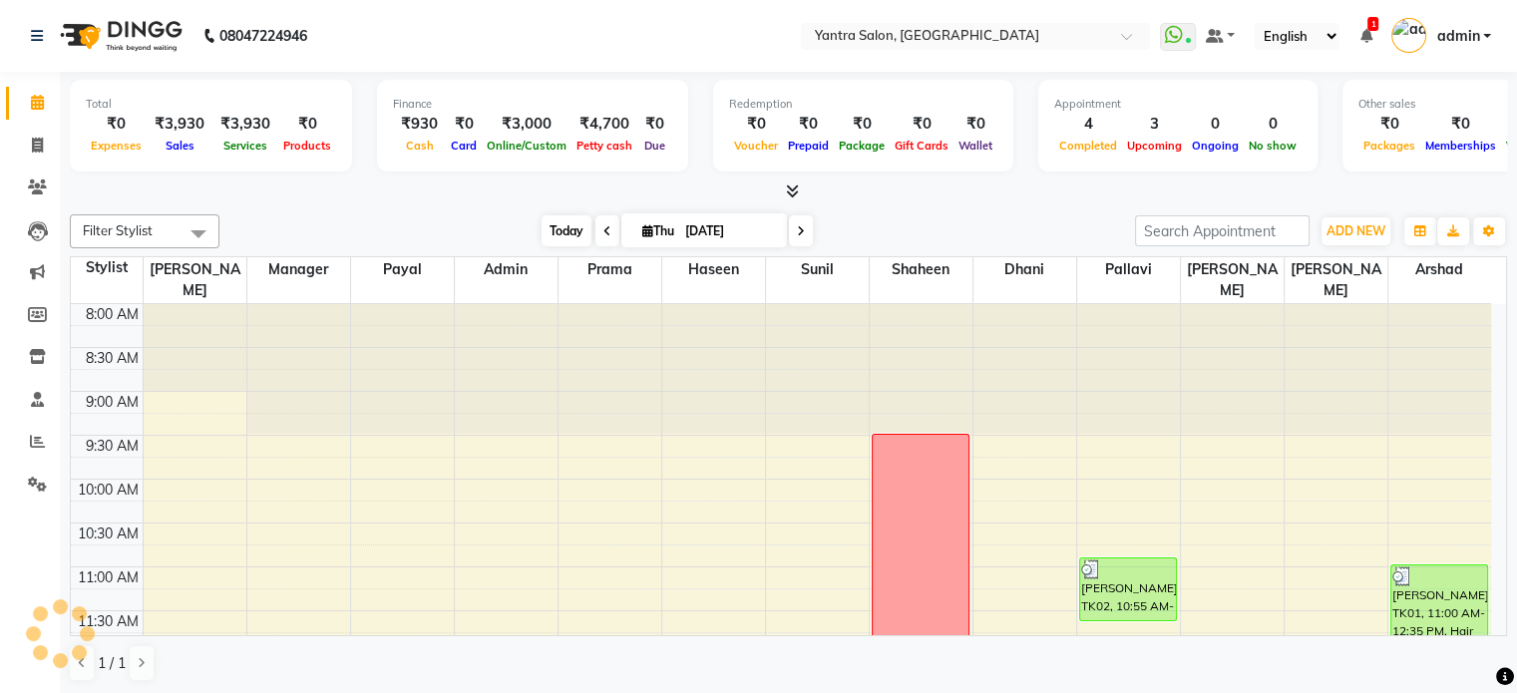
scroll to position [610, 0]
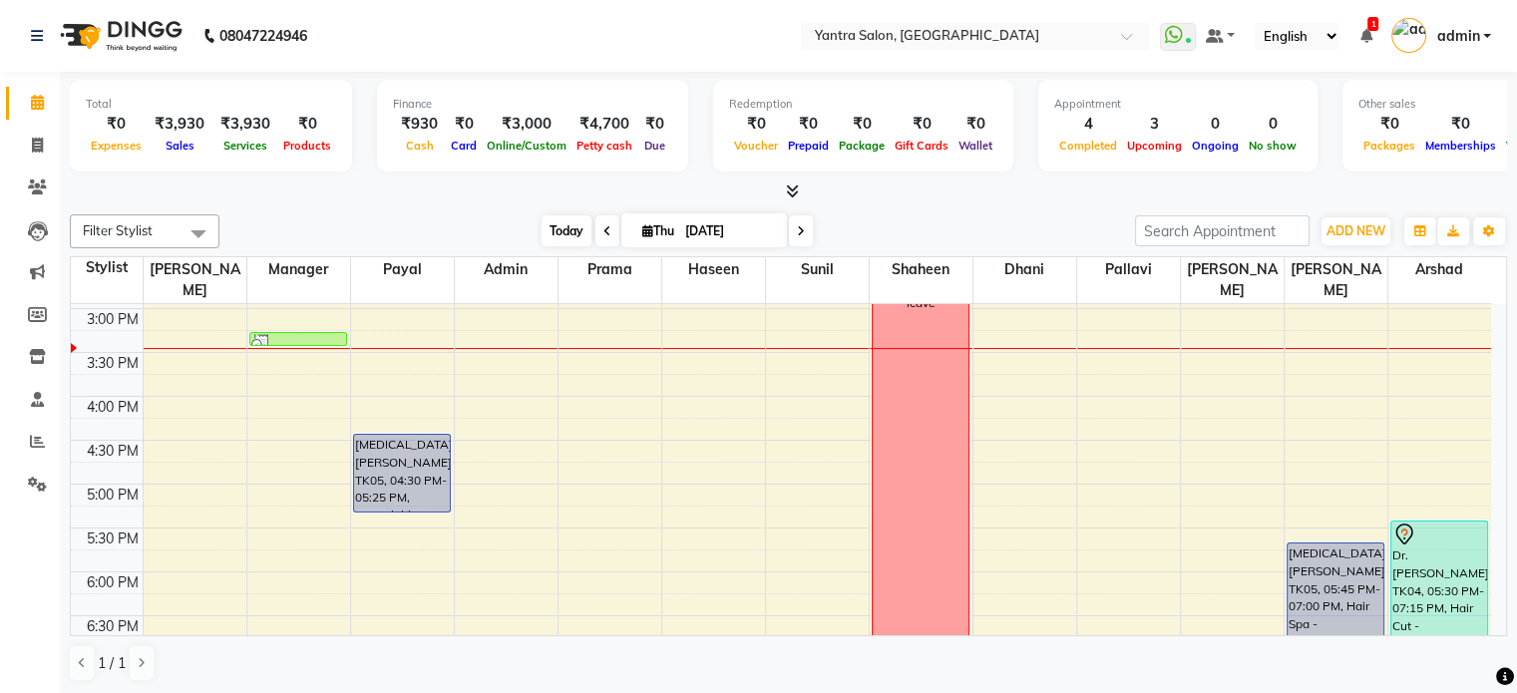
click at [542, 221] on span "Today" at bounding box center [567, 230] width 50 height 31
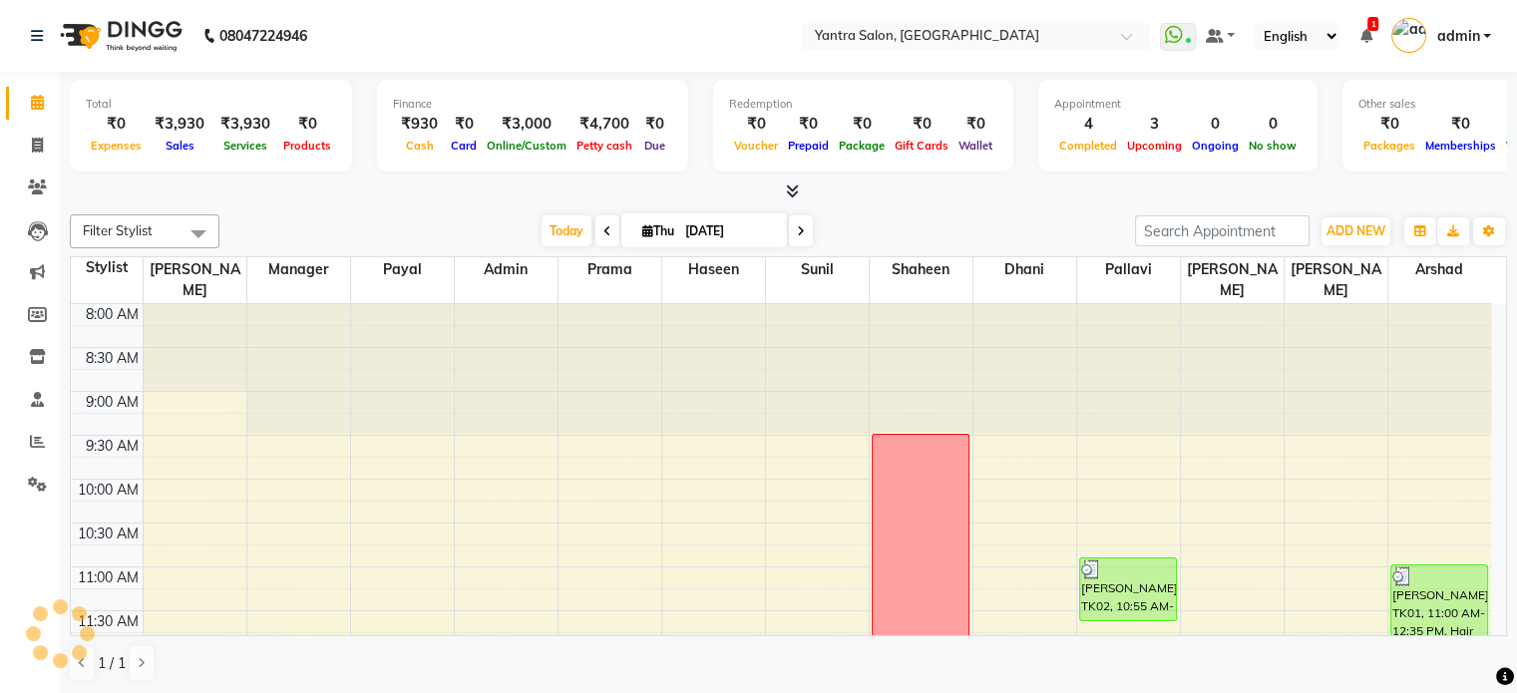
scroll to position [611, 0]
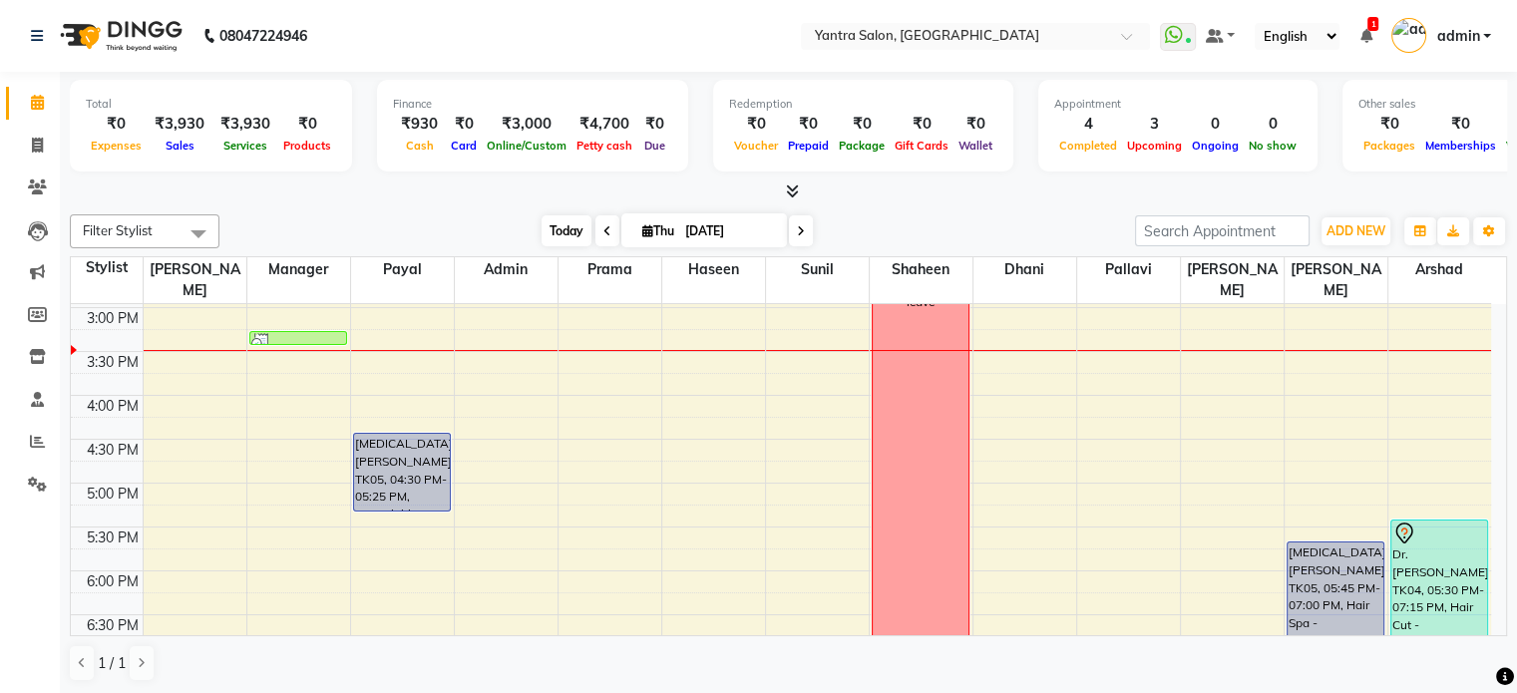
click at [557, 228] on span "Today" at bounding box center [567, 230] width 50 height 31
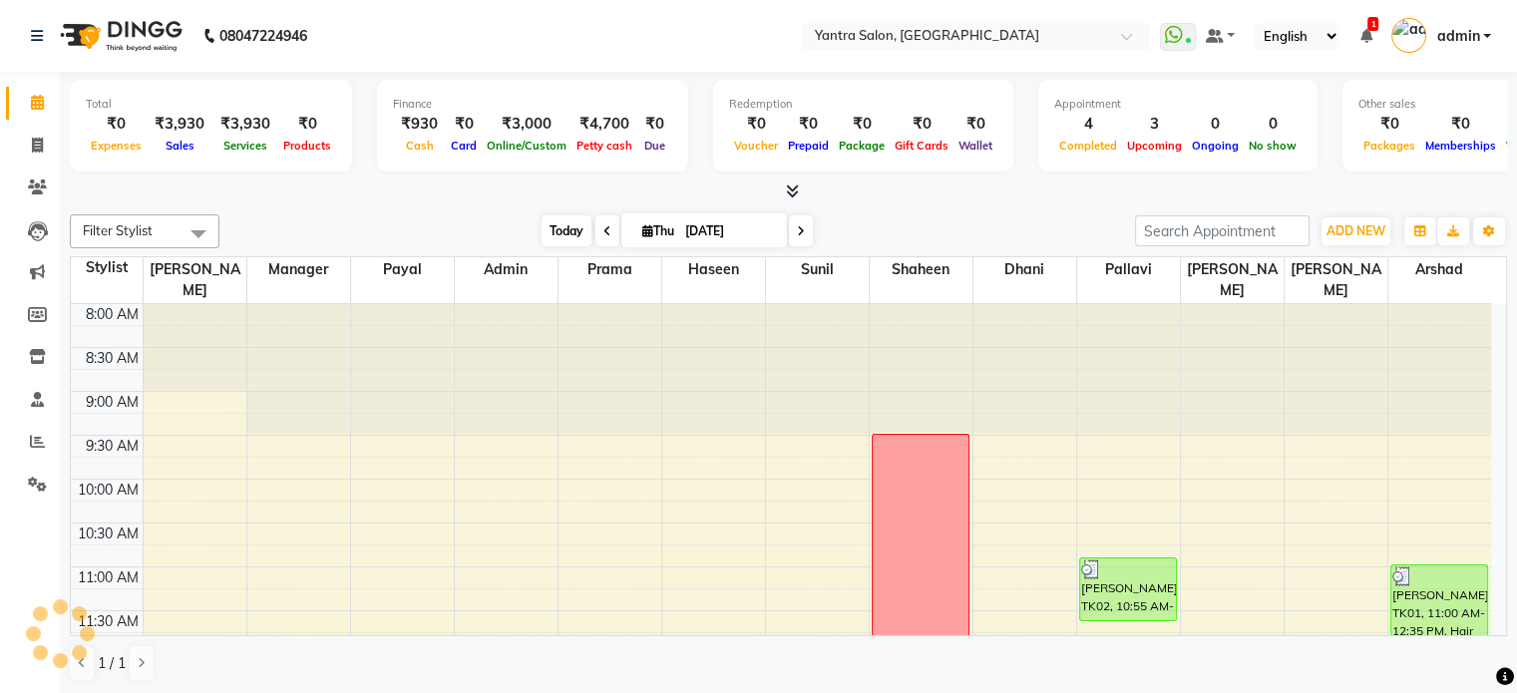
scroll to position [610, 0]
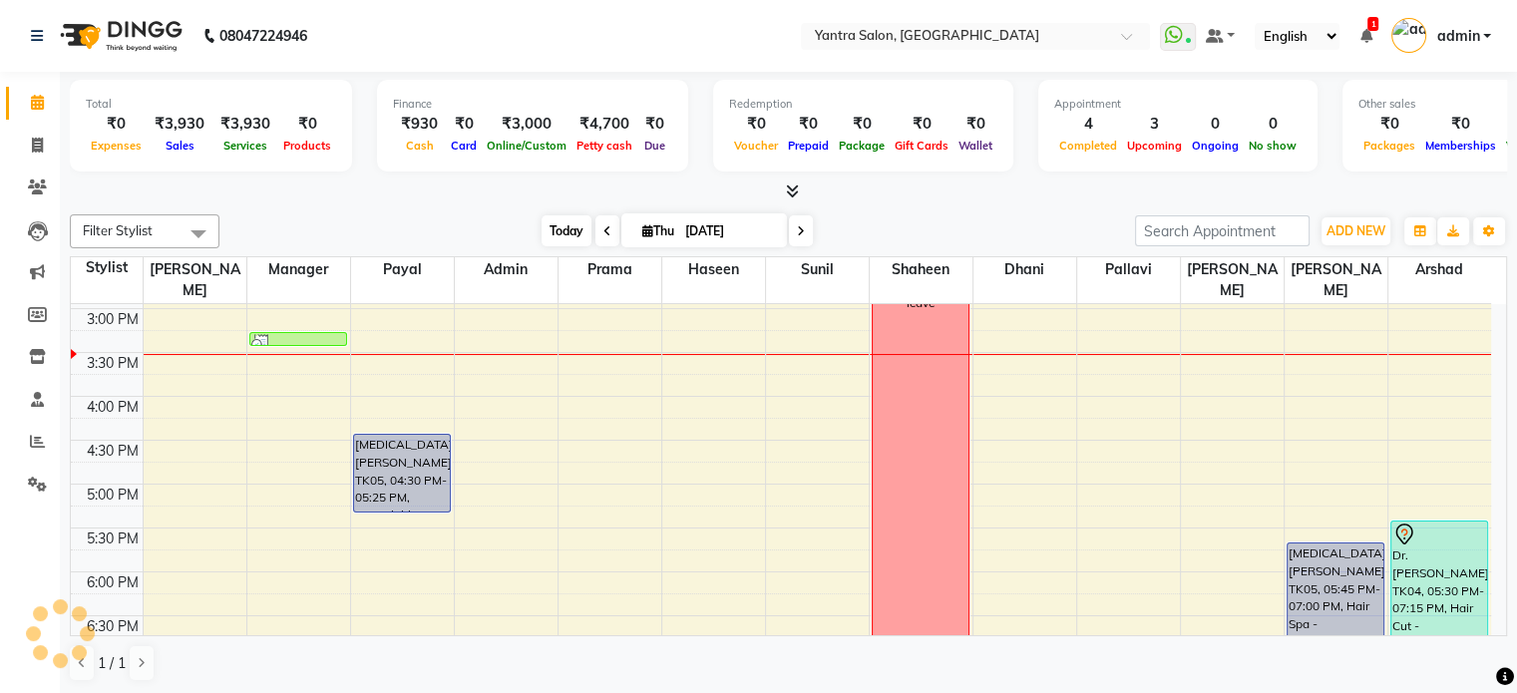
click at [564, 235] on span "Today" at bounding box center [567, 230] width 50 height 31
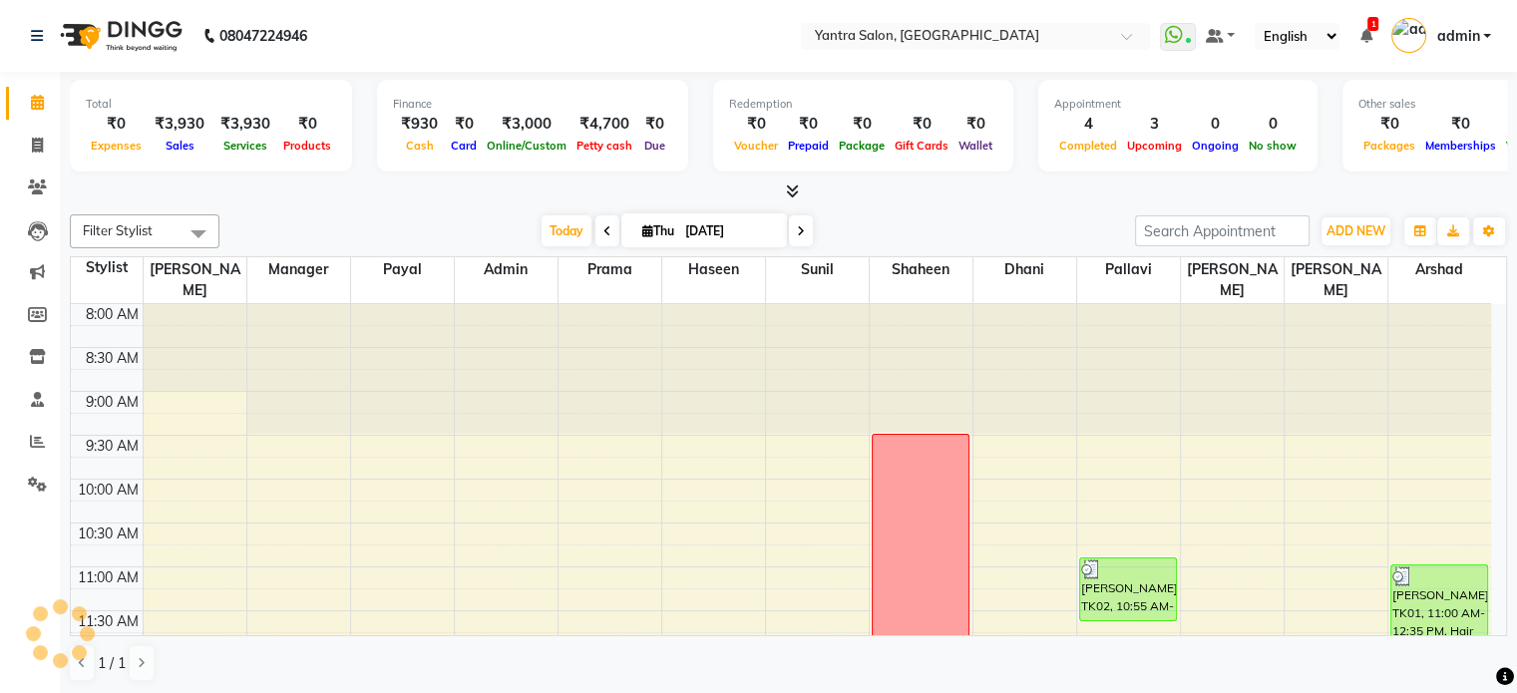
scroll to position [611, 0]
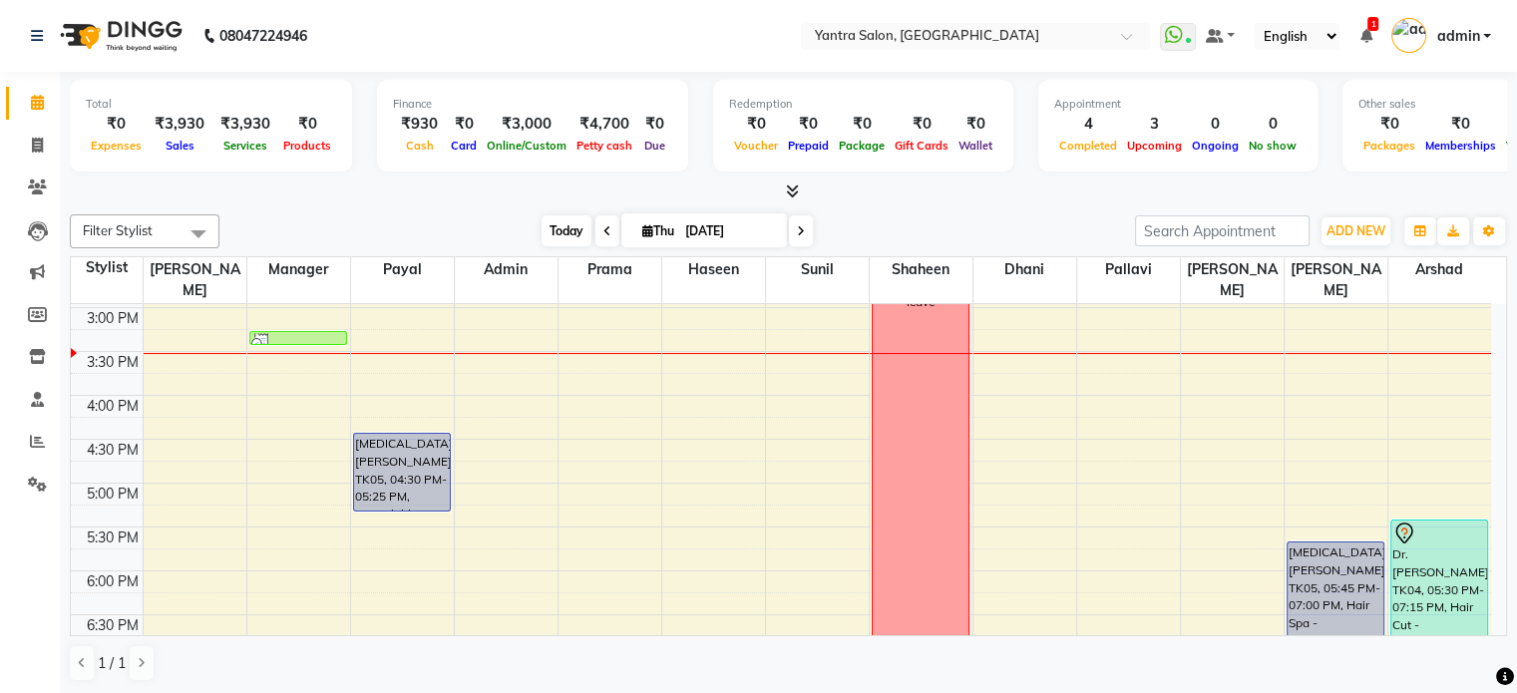
click at [559, 230] on span "Today" at bounding box center [567, 230] width 50 height 31
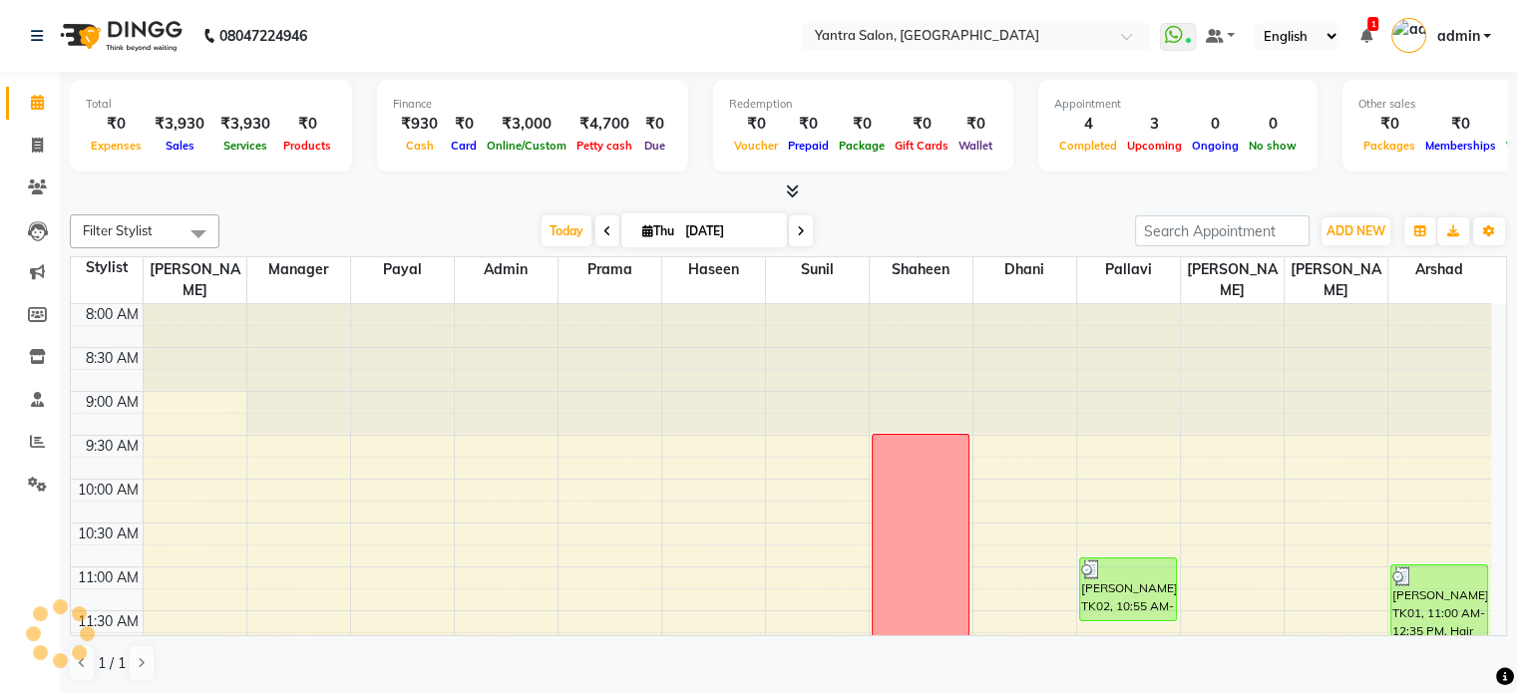
scroll to position [610, 0]
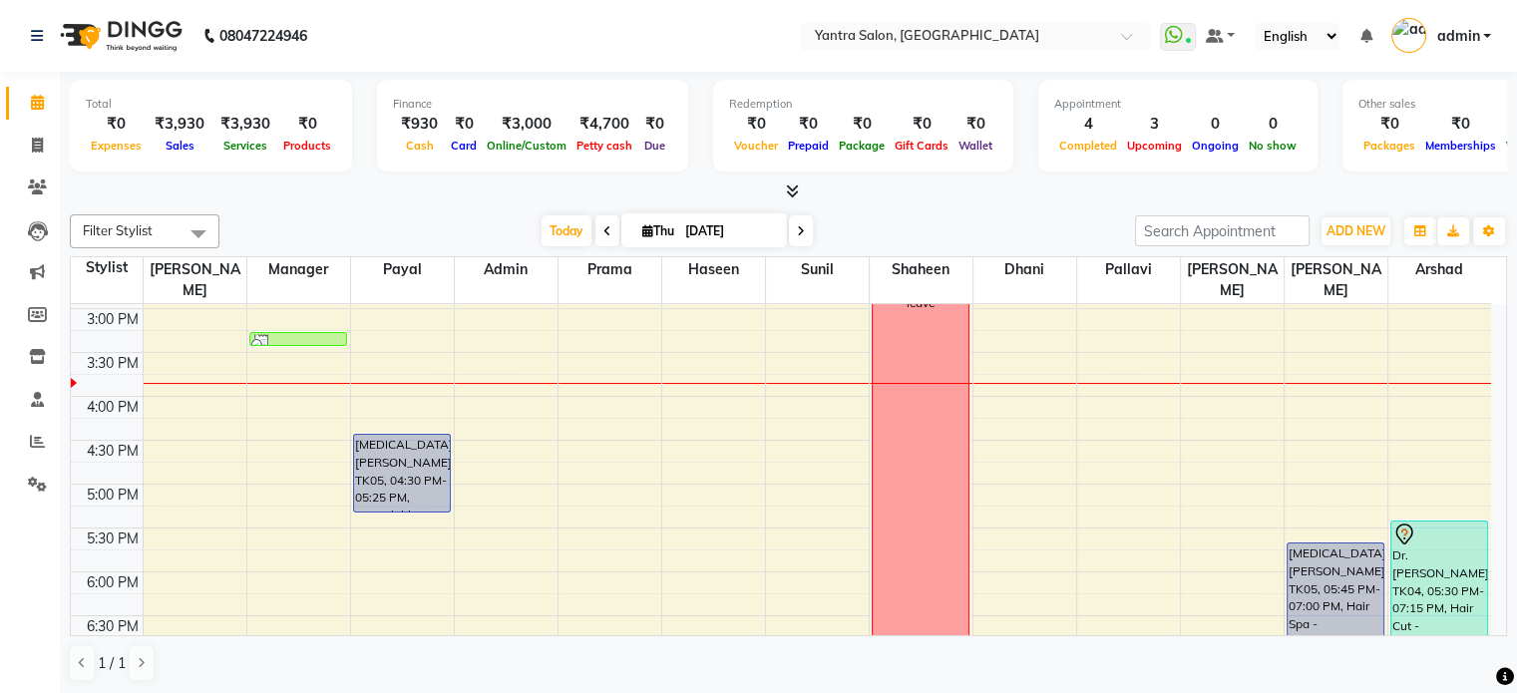
click at [540, 231] on div "[DATE] [DATE]" at bounding box center [677, 231] width 275 height 30
click at [551, 219] on span "Today" at bounding box center [567, 230] width 50 height 31
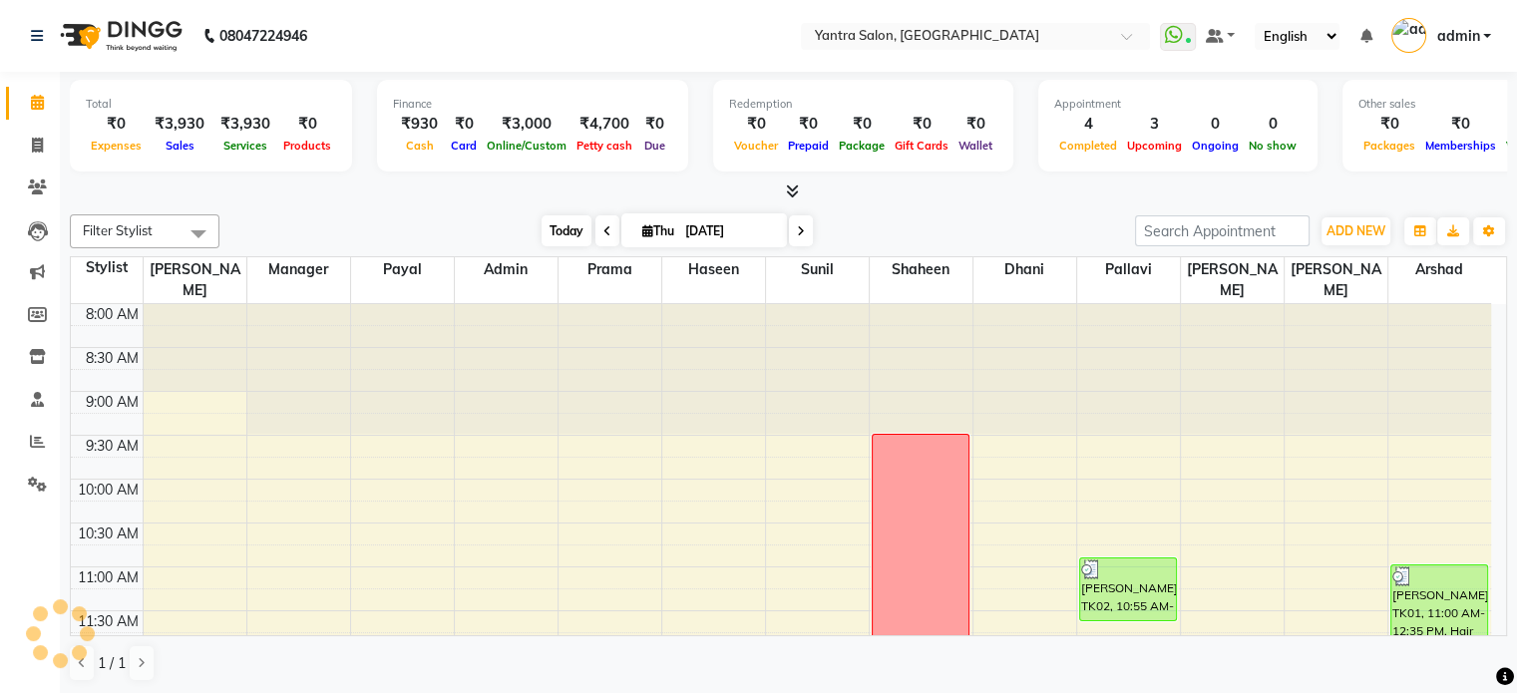
scroll to position [611, 0]
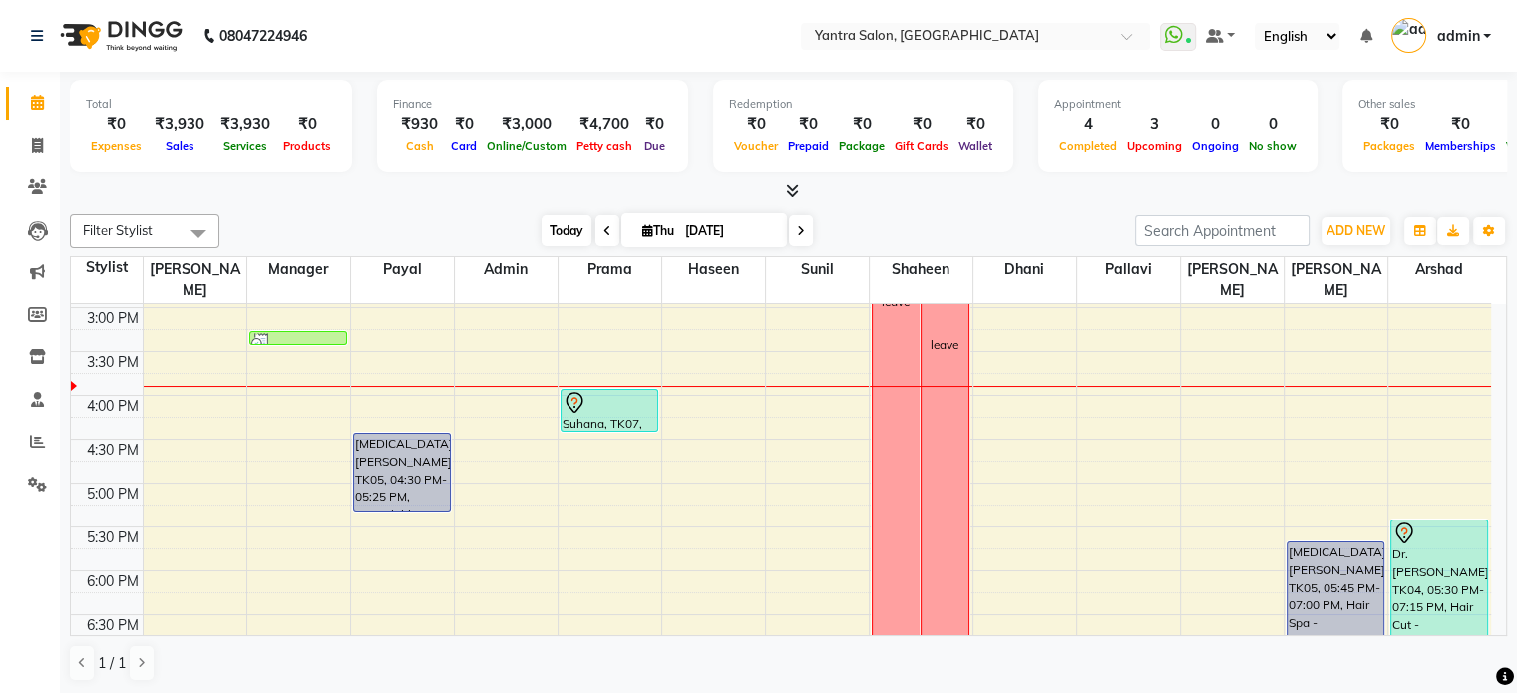
click at [582, 223] on span "Today" at bounding box center [567, 230] width 50 height 31
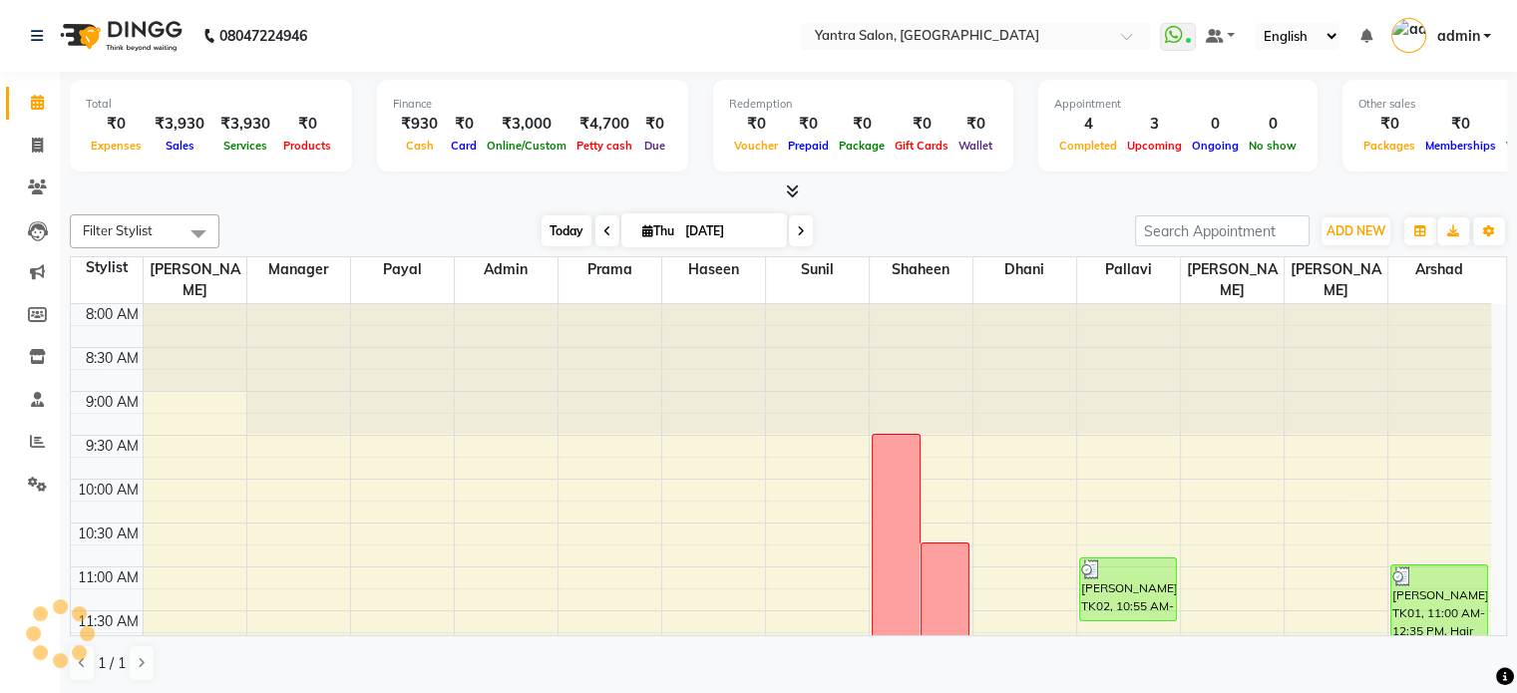
scroll to position [610, 0]
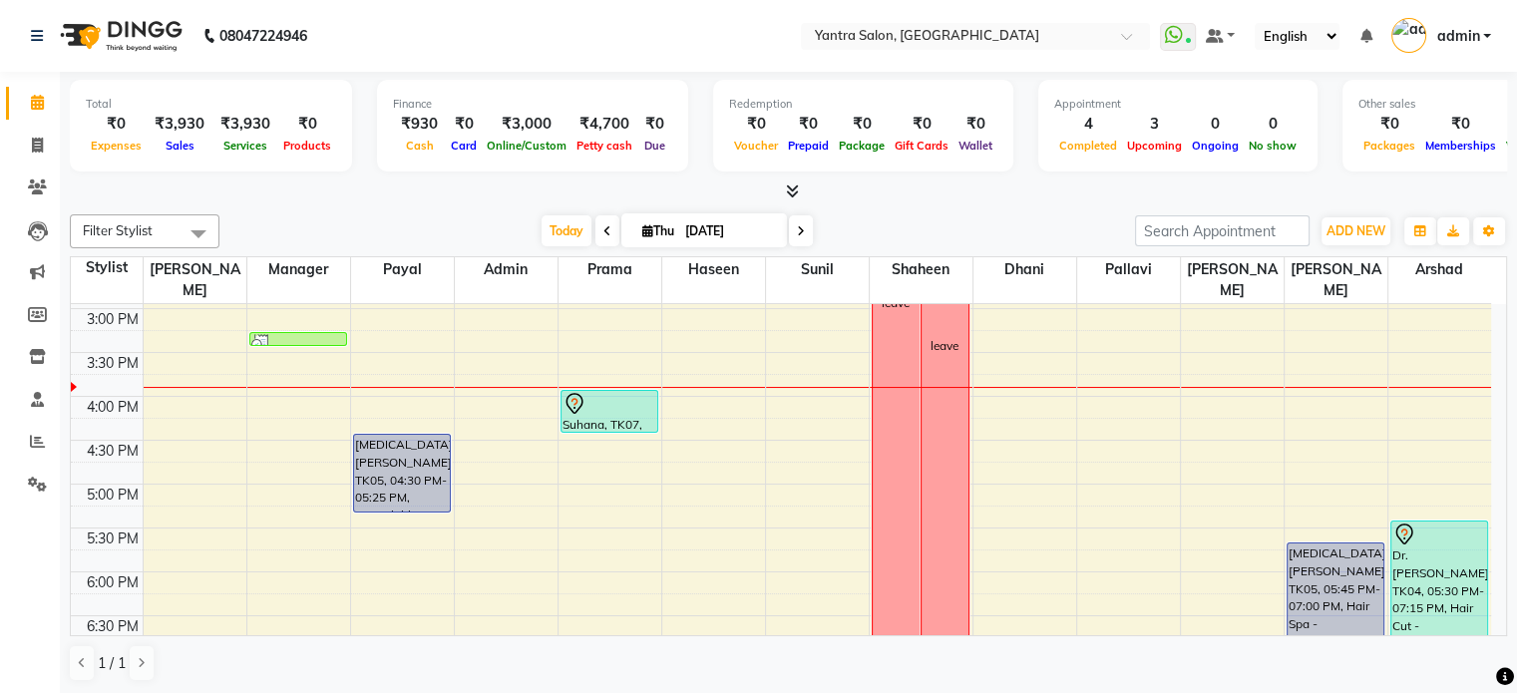
click at [806, 226] on span at bounding box center [801, 230] width 24 height 31
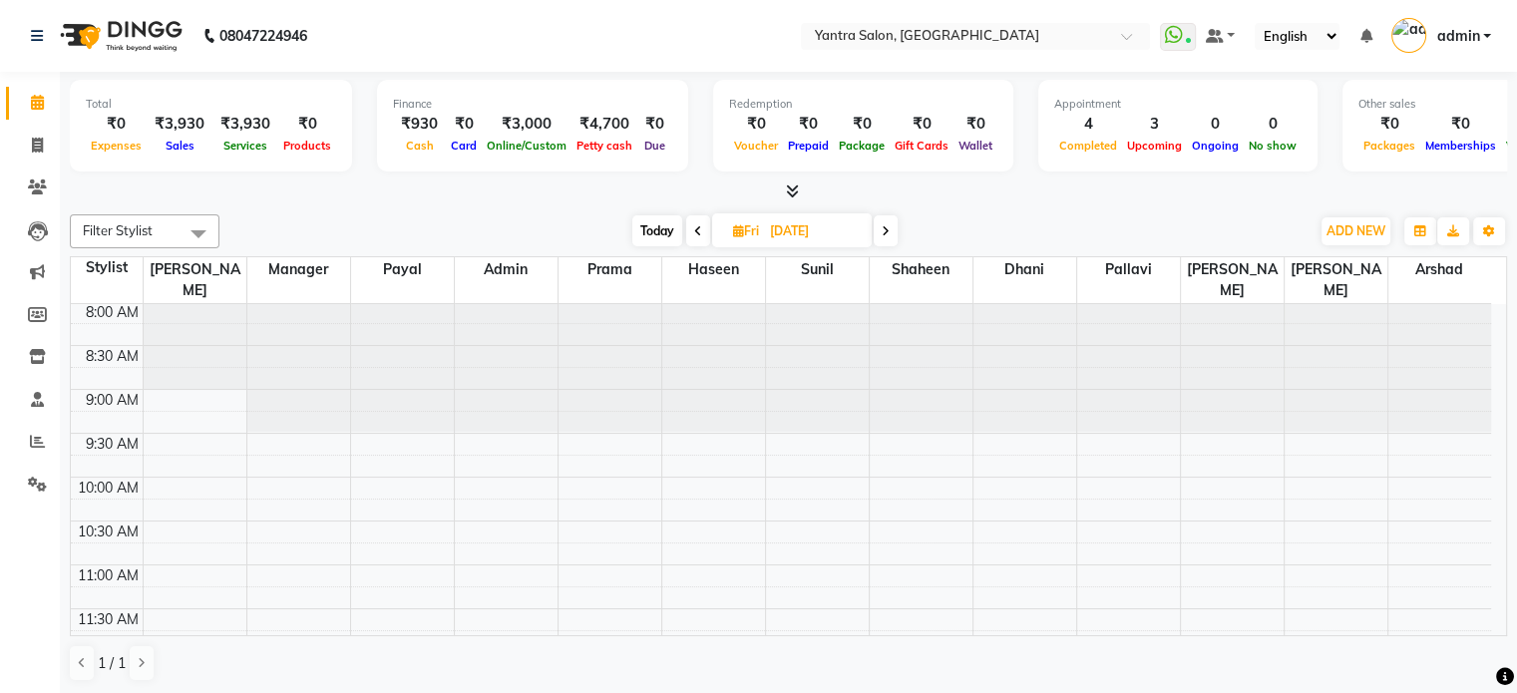
scroll to position [0, 0]
click at [658, 232] on span "Today" at bounding box center [657, 230] width 50 height 31
type input "[DATE]"
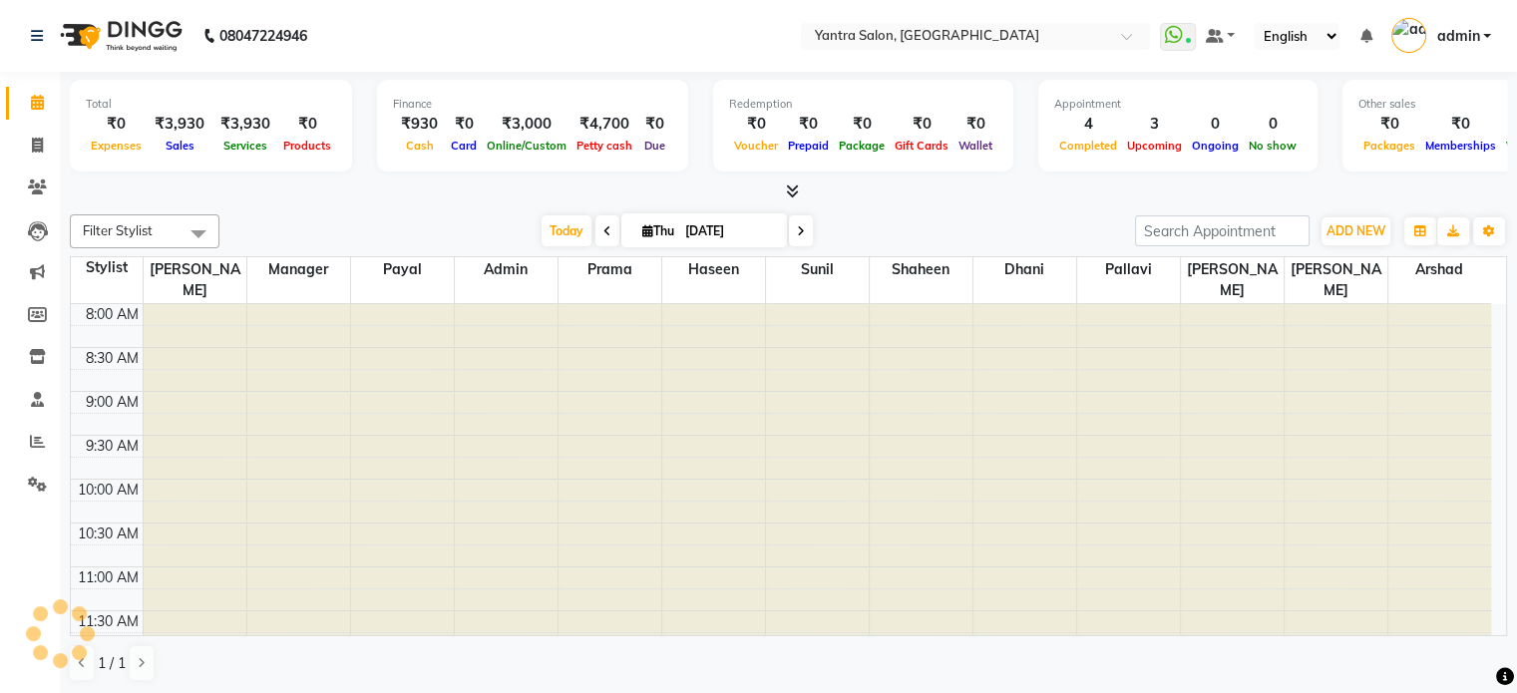
scroll to position [610, 0]
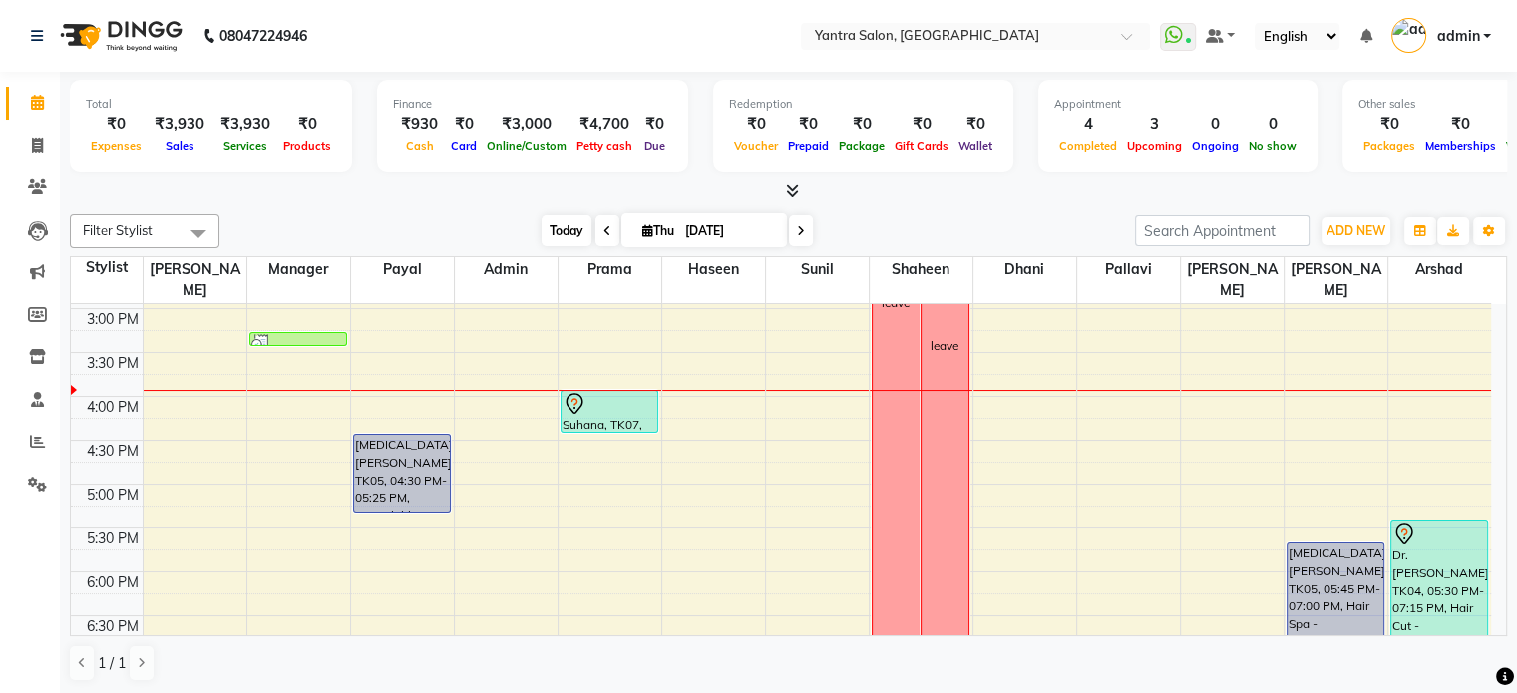
click at [578, 234] on span "Today" at bounding box center [567, 230] width 50 height 31
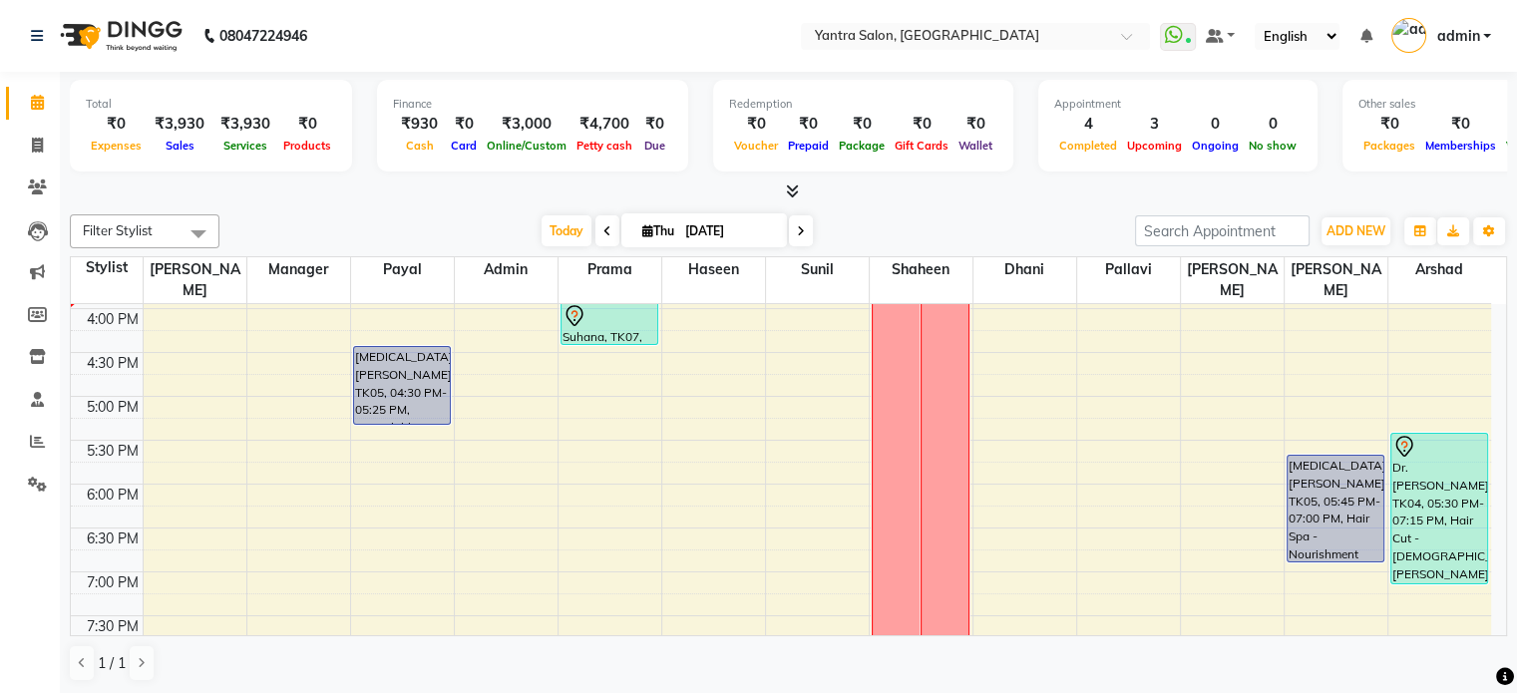
scroll to position [498, 0]
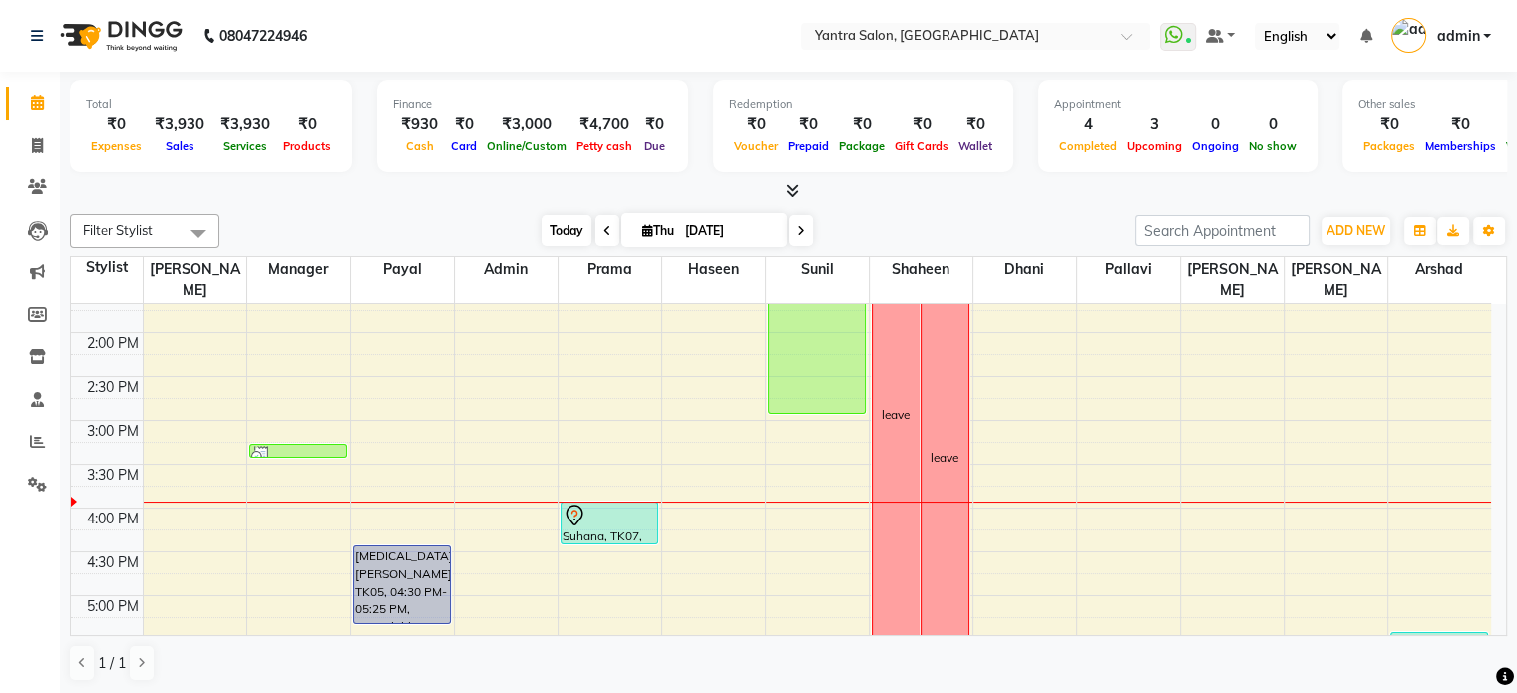
click at [575, 228] on span "Today" at bounding box center [567, 230] width 50 height 31
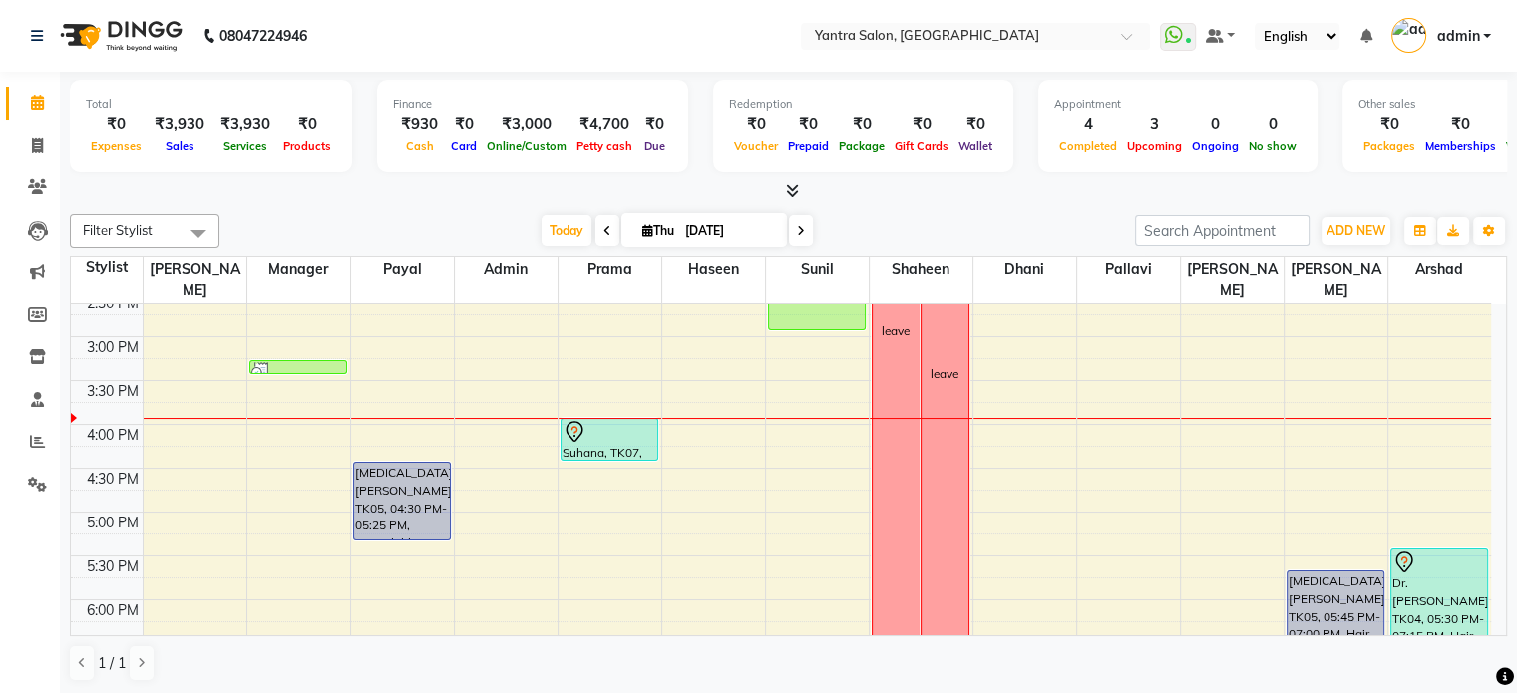
scroll to position [697, 0]
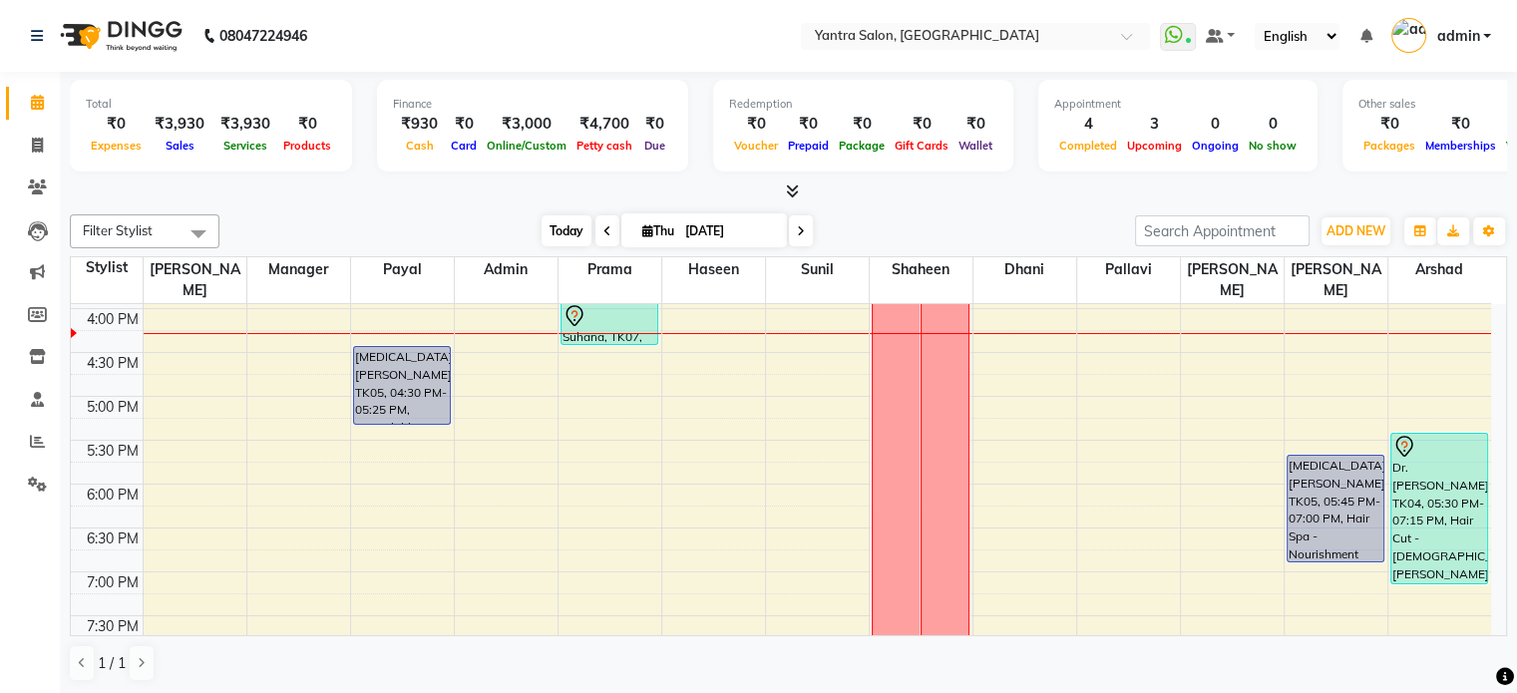
click at [572, 233] on span "Today" at bounding box center [567, 230] width 50 height 31
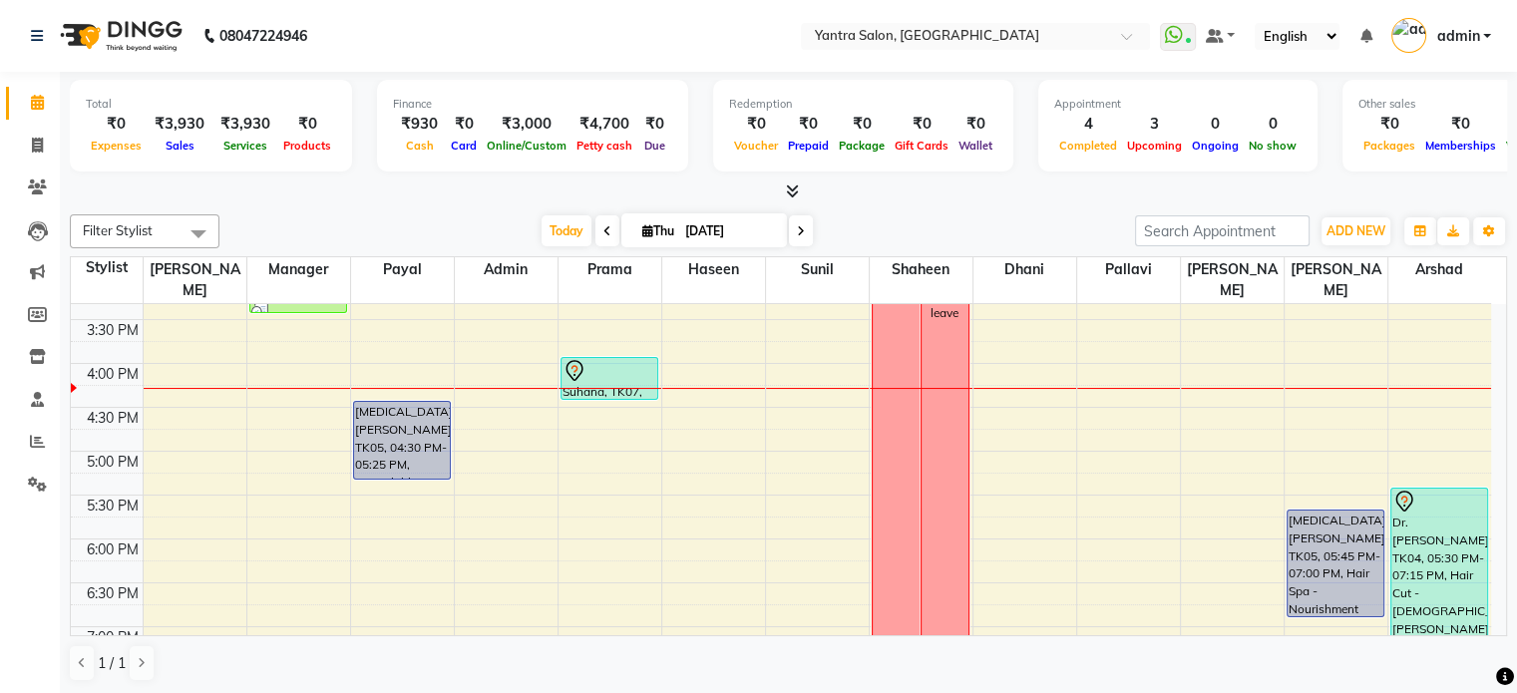
scroll to position [598, 0]
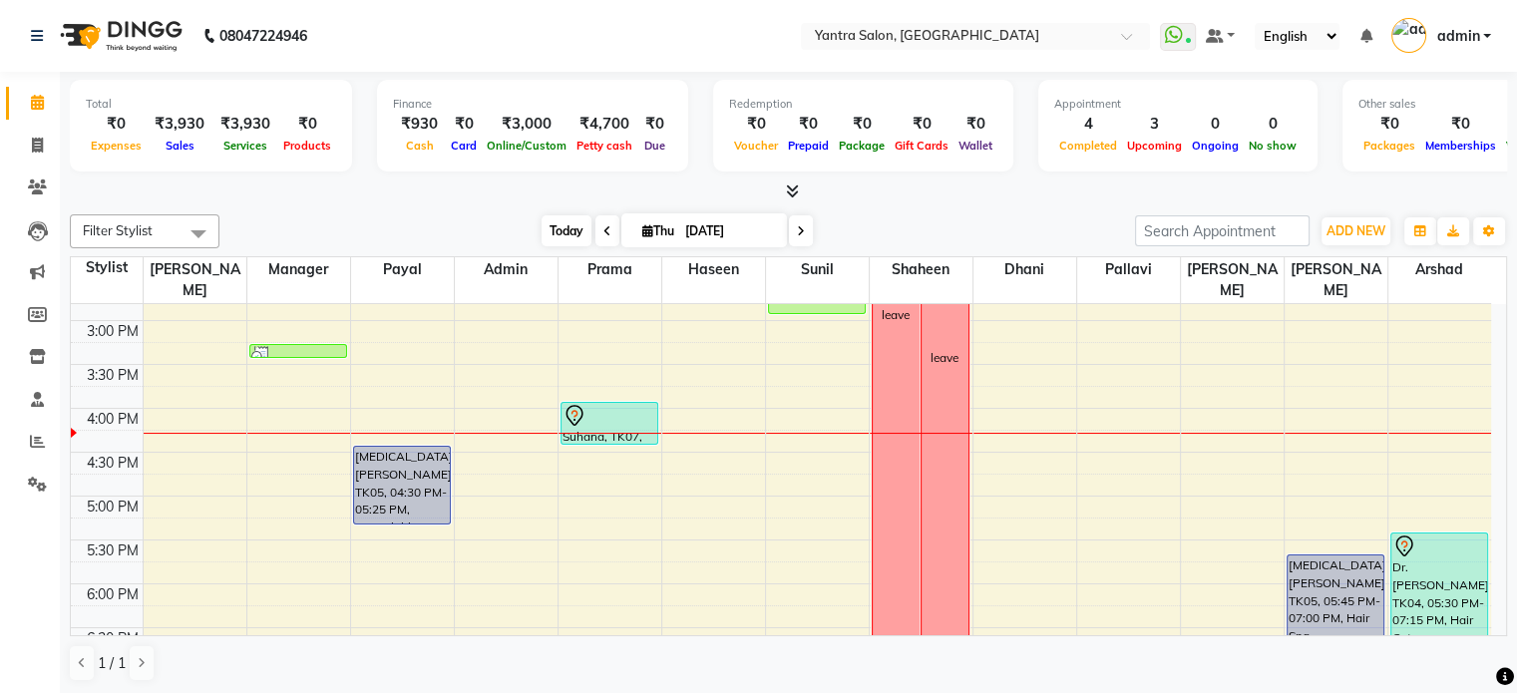
click at [542, 226] on span "Today" at bounding box center [567, 230] width 50 height 31
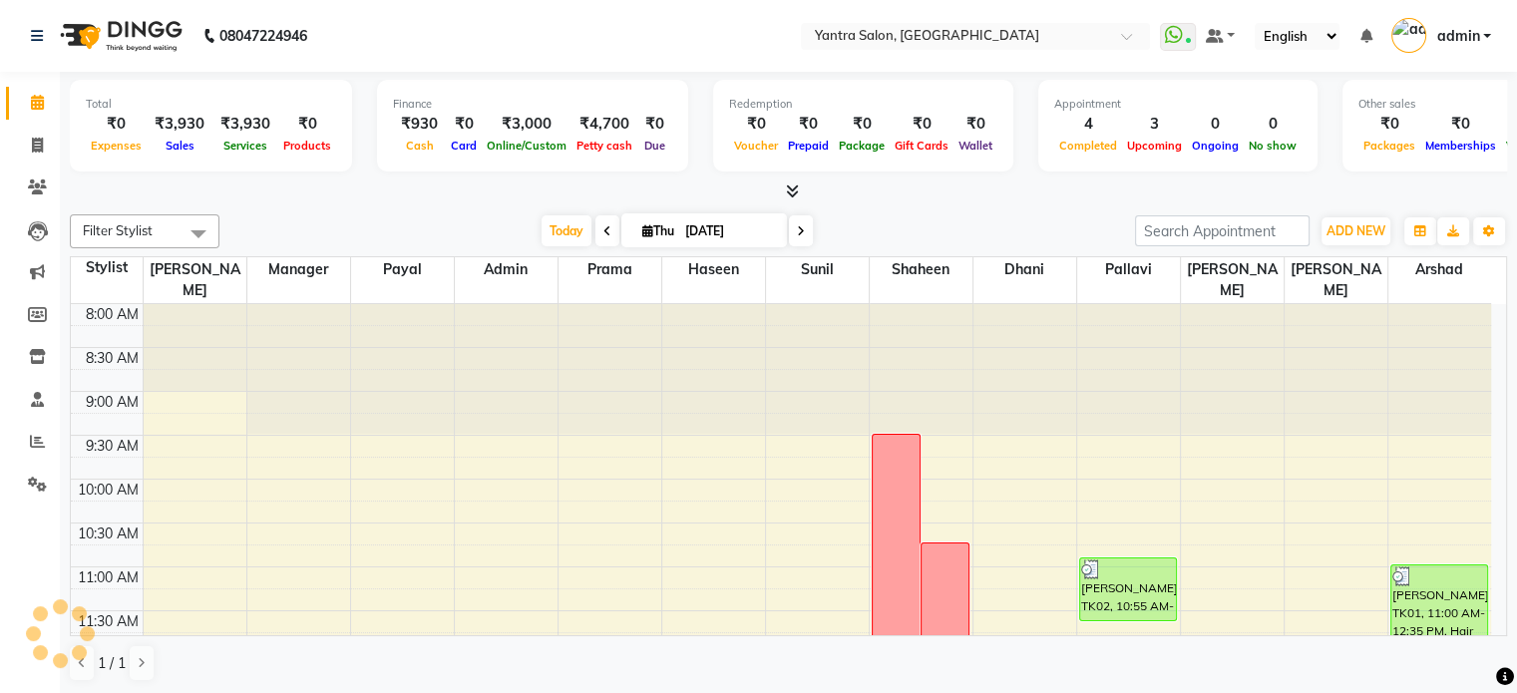
scroll to position [697, 0]
